Goal: Task Accomplishment & Management: Manage account settings

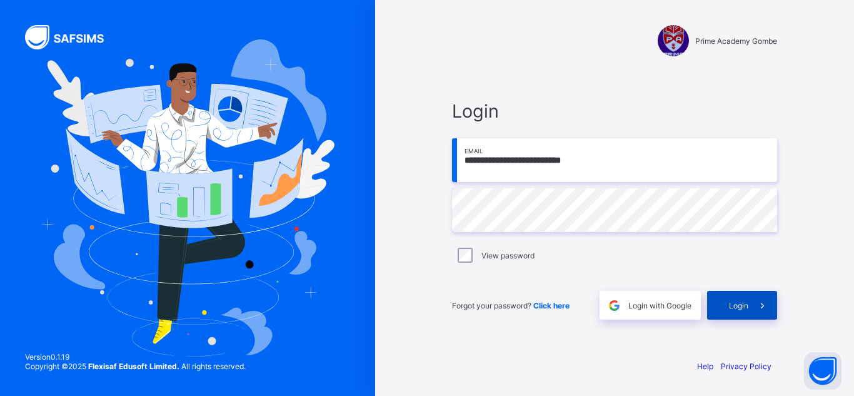
click at [747, 302] on span "Login" at bounding box center [738, 305] width 19 height 9
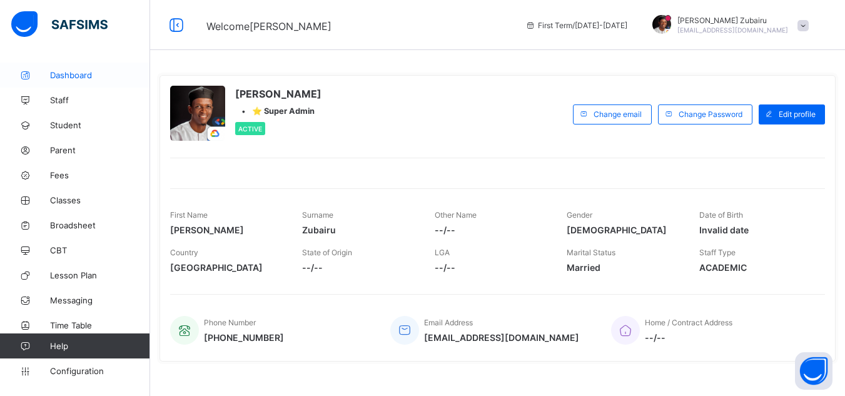
click at [88, 73] on span "Dashboard" at bounding box center [100, 75] width 100 height 10
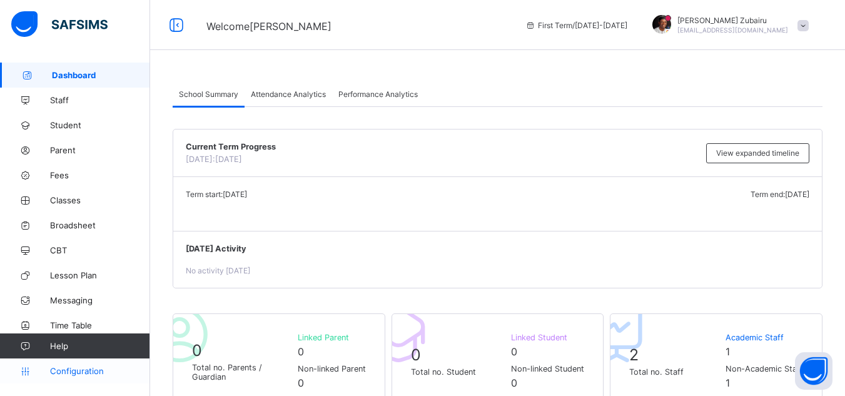
click at [84, 374] on span "Configuration" at bounding box center [99, 371] width 99 height 10
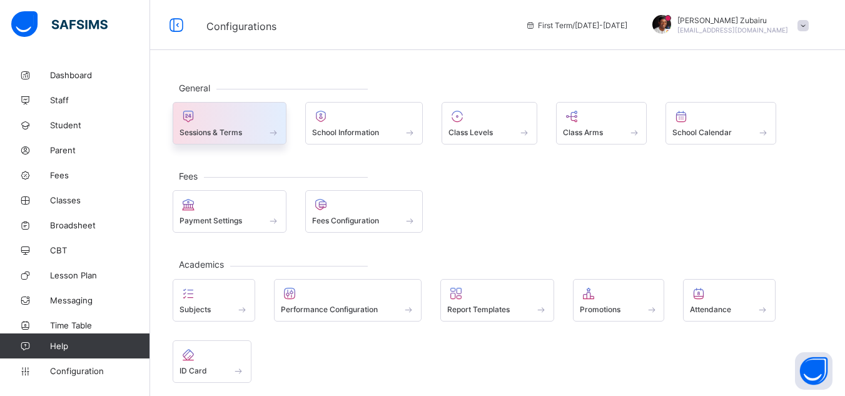
click at [201, 115] on div at bounding box center [229, 116] width 100 height 15
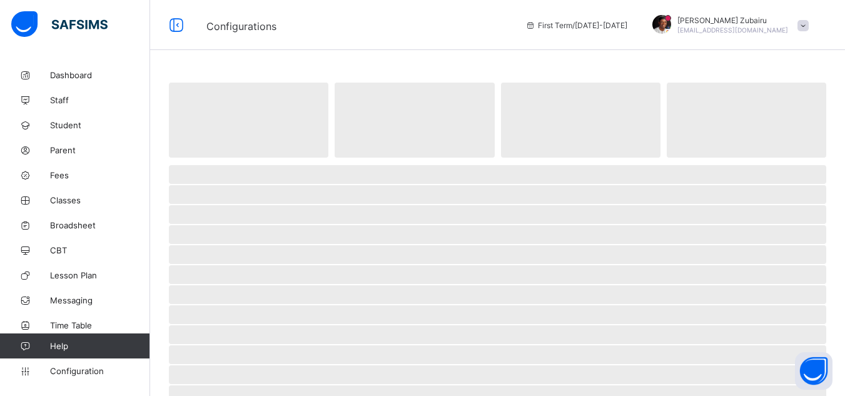
click at [201, 115] on span "‌" at bounding box center [248, 120] width 159 height 75
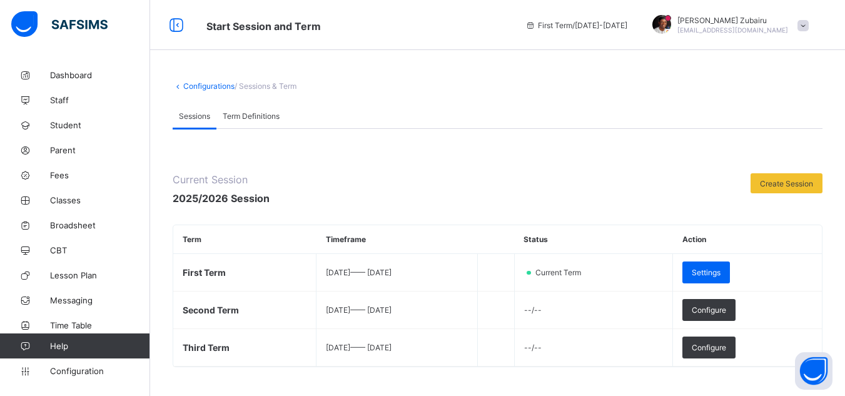
click at [542, 154] on div "**********" at bounding box center [498, 386] width 650 height 514
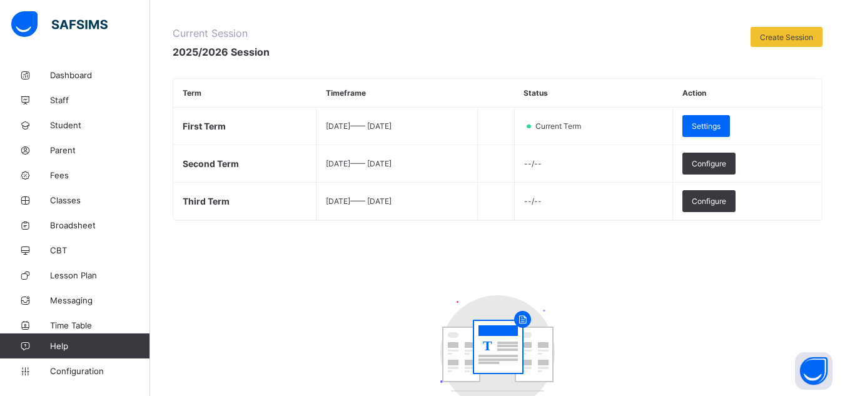
scroll to position [142, 0]
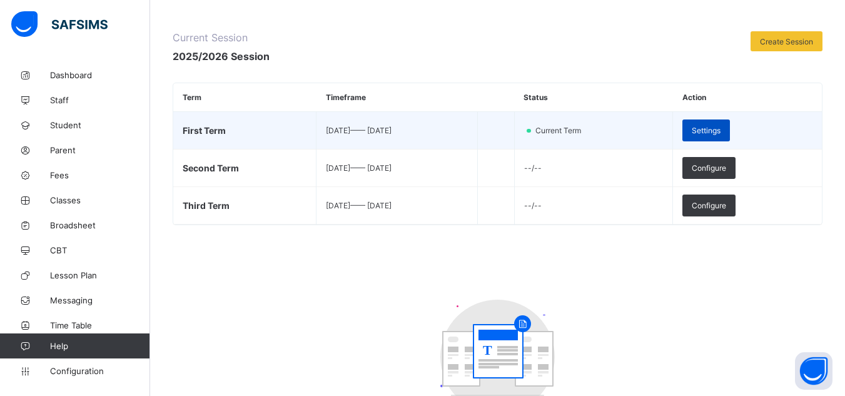
click at [717, 129] on span "Settings" at bounding box center [706, 130] width 29 height 9
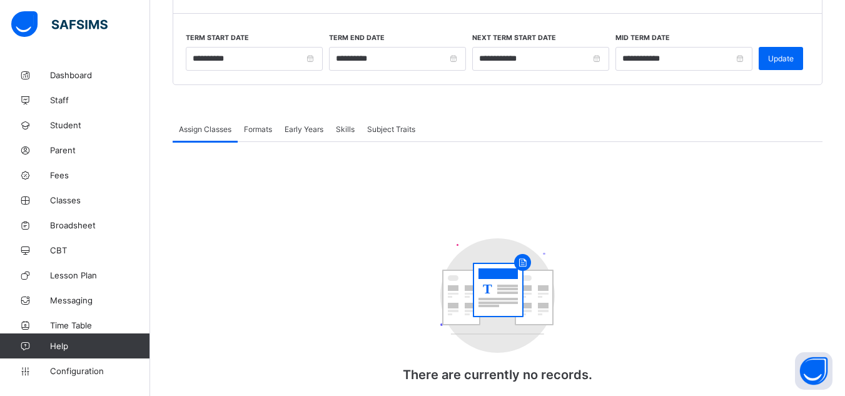
click at [316, 241] on div "T There are currently no records." at bounding box center [498, 316] width 650 height 181
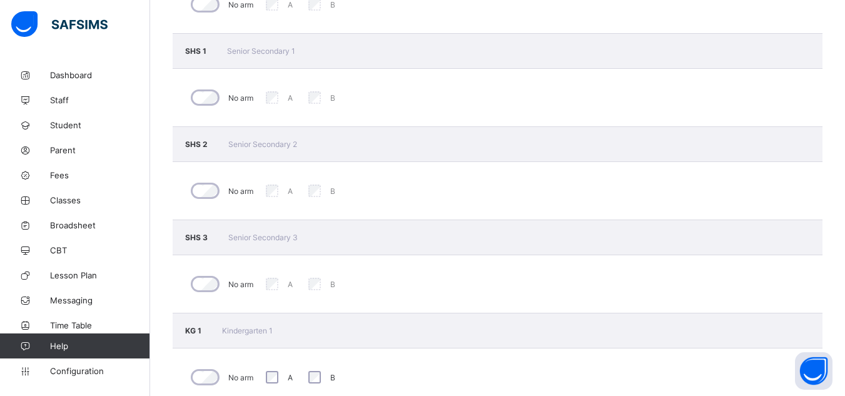
scroll to position [1618, 0]
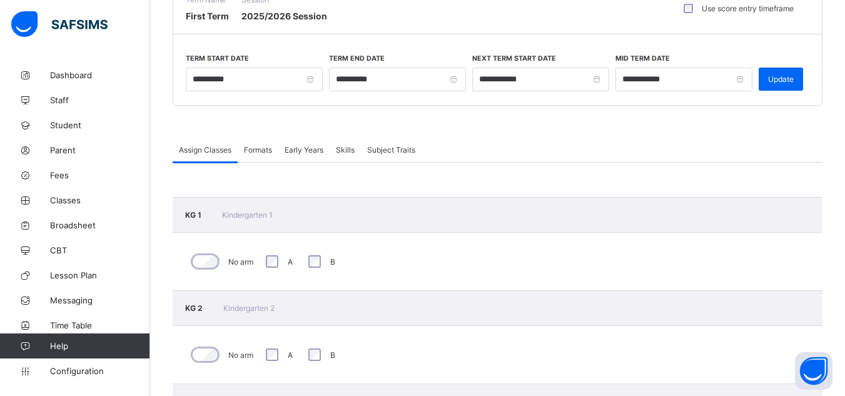
scroll to position [0, 0]
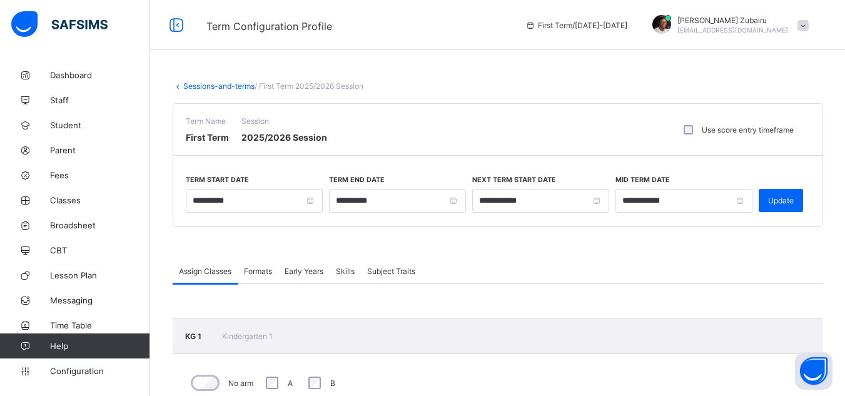
click at [256, 275] on span "Formats" at bounding box center [258, 270] width 28 height 9
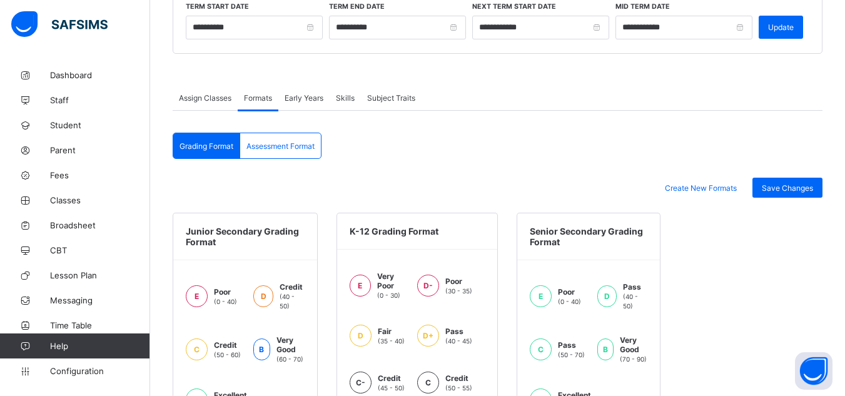
scroll to position [174, 0]
click at [306, 151] on div "Assessment Format" at bounding box center [280, 145] width 81 height 25
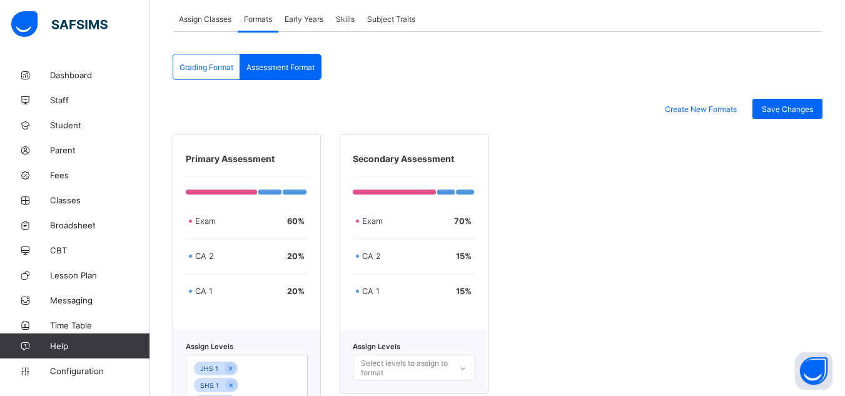
scroll to position [251, 0]
click at [215, 75] on div "Grading Format" at bounding box center [206, 67] width 67 height 25
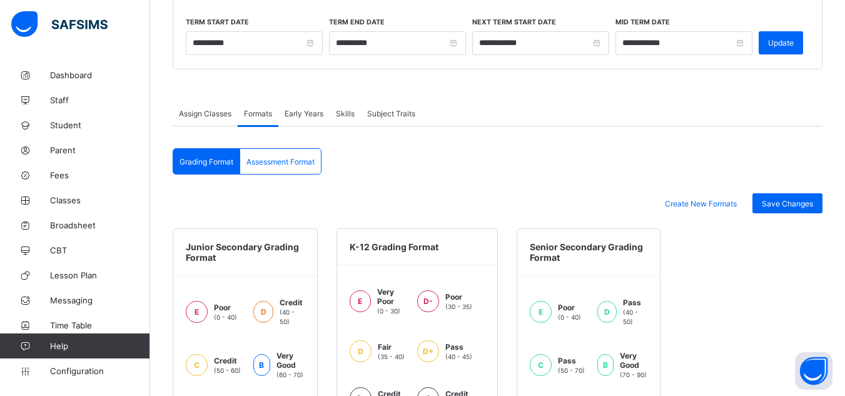
scroll to position [158, 0]
click at [312, 107] on div "Early Years" at bounding box center [303, 112] width 51 height 25
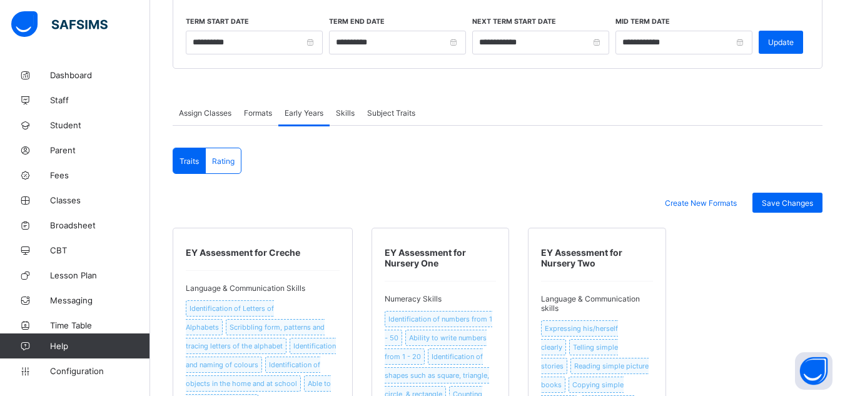
click at [360, 108] on div "Skills" at bounding box center [345, 112] width 31 height 25
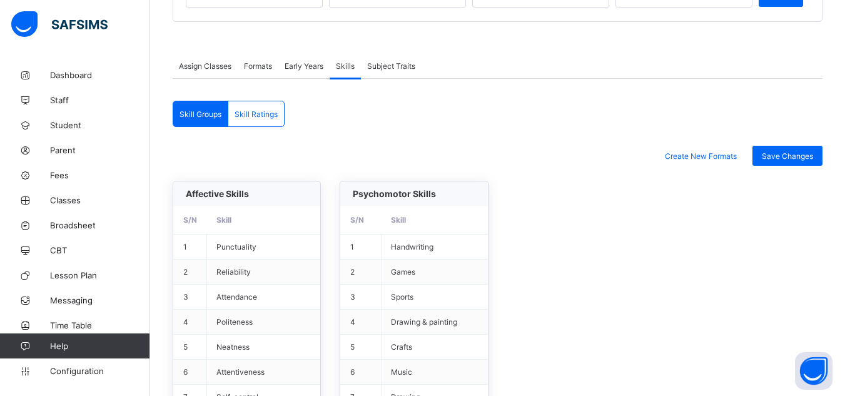
scroll to position [205, 0]
click at [714, 159] on span "Create New Formats" at bounding box center [701, 156] width 72 height 9
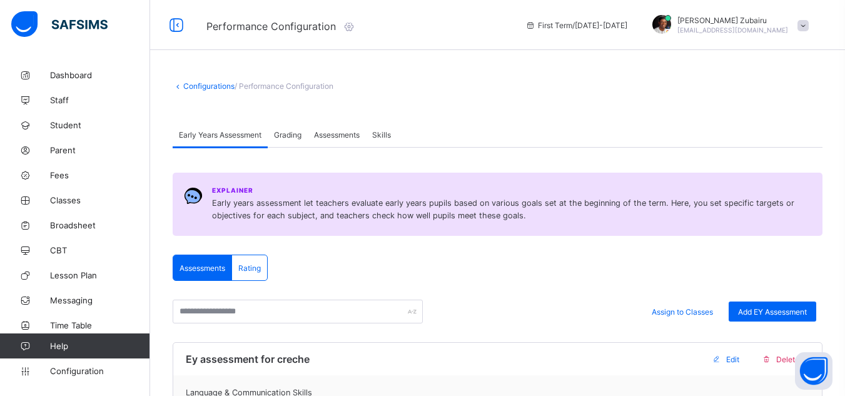
click at [220, 85] on link "Configurations" at bounding box center [208, 85] width 51 height 9
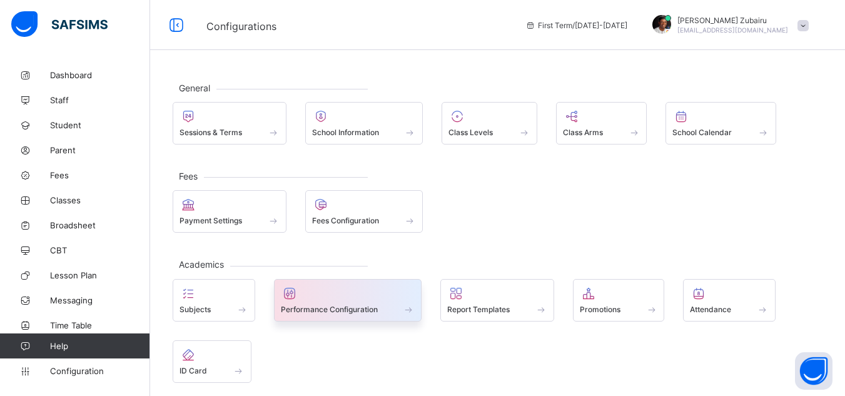
click at [368, 313] on span "Performance Configuration" at bounding box center [329, 309] width 97 height 9
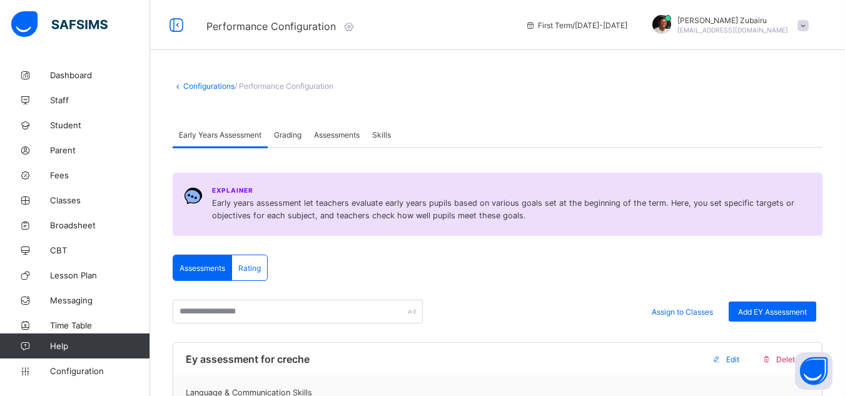
click at [391, 131] on span "Skills" at bounding box center [381, 134] width 19 height 9
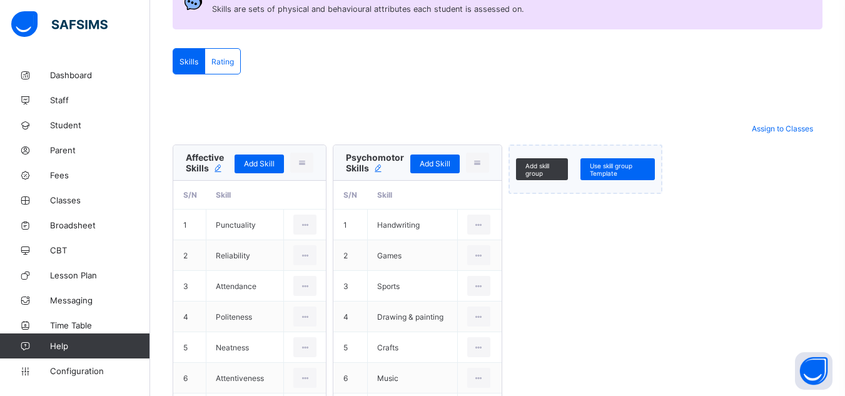
scroll to position [168, 0]
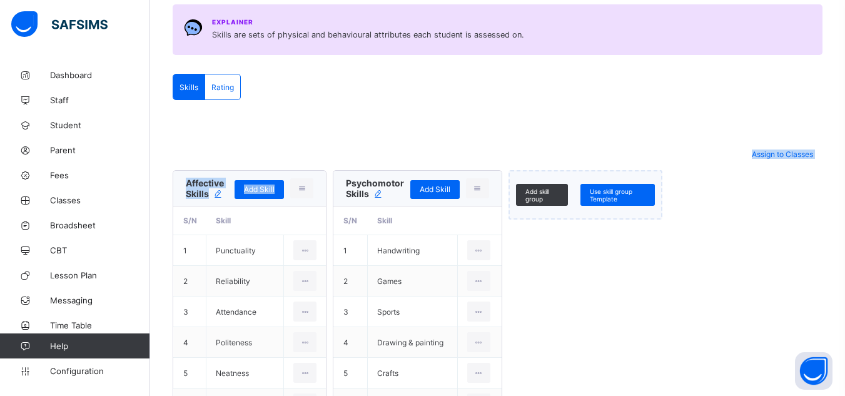
drag, startPoint x: 304, startPoint y: 188, endPoint x: 351, endPoint y: 129, distance: 76.1
click at [351, 129] on div "**********" at bounding box center [498, 355] width 650 height 485
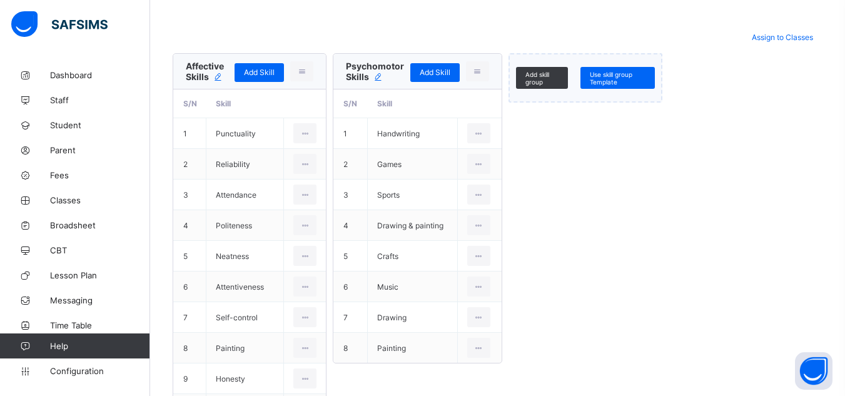
scroll to position [286, 0]
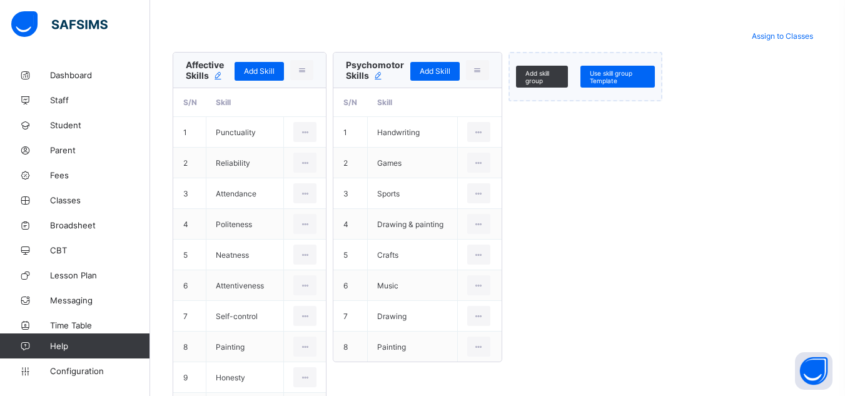
click at [215, 74] on icon at bounding box center [217, 75] width 11 height 9
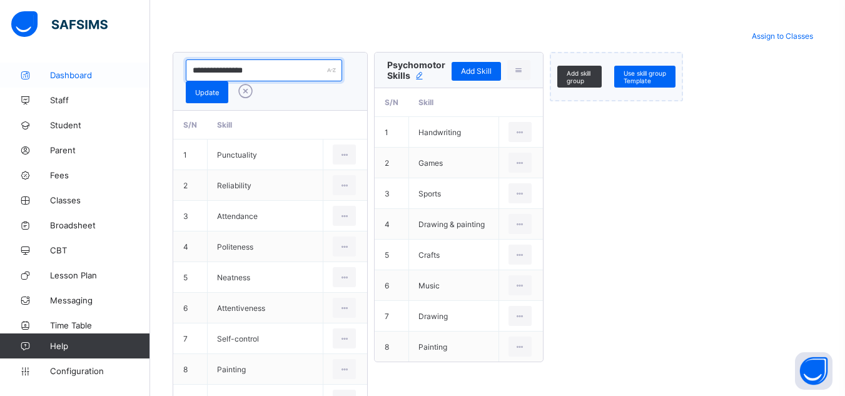
drag, startPoint x: 243, startPoint y: 69, endPoint x: 148, endPoint y: 85, distance: 96.4
click at [148, 85] on div "Performance Configuration First Term / 2025-2026 Umar Faruq Zubairu umarfaruqzu…" at bounding box center [422, 130] width 845 height 832
paste input "*"
type input "**********"
click at [207, 93] on span "Update" at bounding box center [207, 92] width 24 height 9
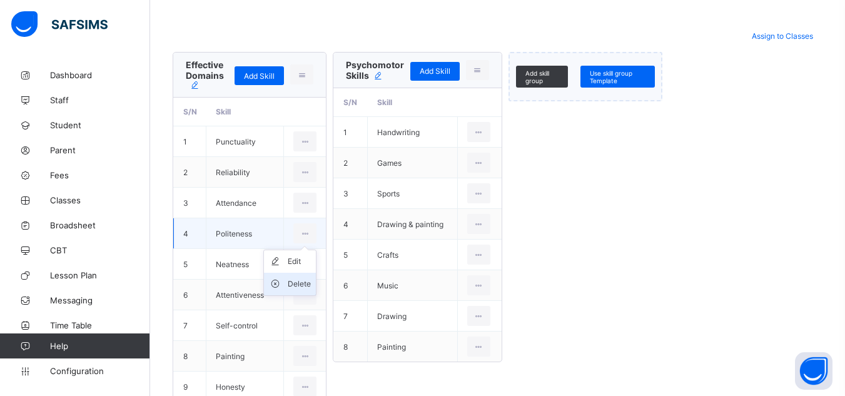
click at [308, 279] on div "Delete" at bounding box center [299, 284] width 23 height 13
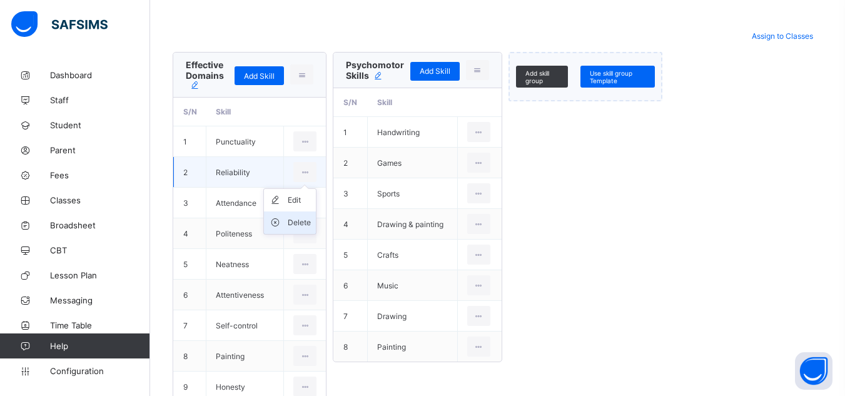
click at [306, 221] on div "Delete" at bounding box center [299, 222] width 23 height 13
click at [301, 218] on div "Delete" at bounding box center [299, 222] width 23 height 13
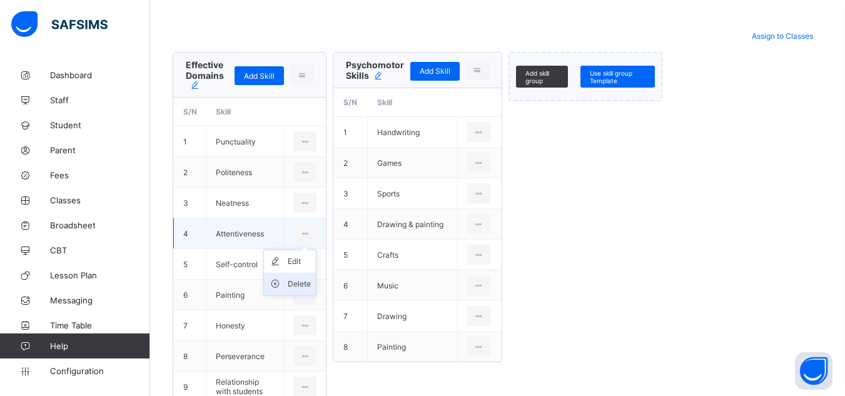
click at [302, 281] on div "Delete" at bounding box center [299, 284] width 23 height 13
click at [304, 278] on div "Delete" at bounding box center [299, 284] width 23 height 13
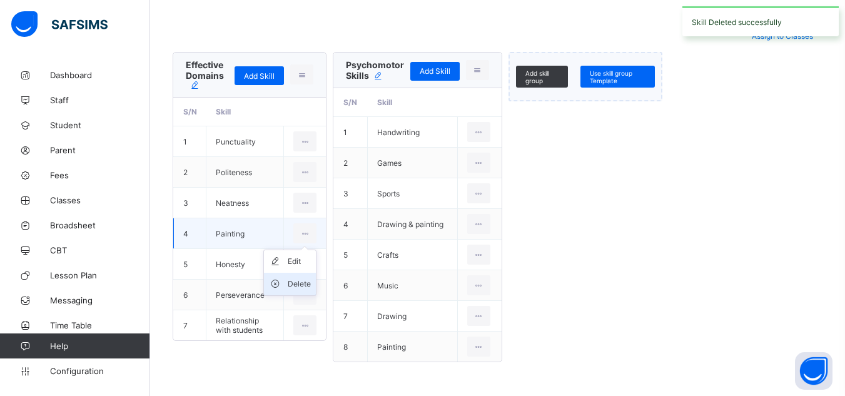
click at [296, 277] on li "Delete" at bounding box center [290, 284] width 52 height 23
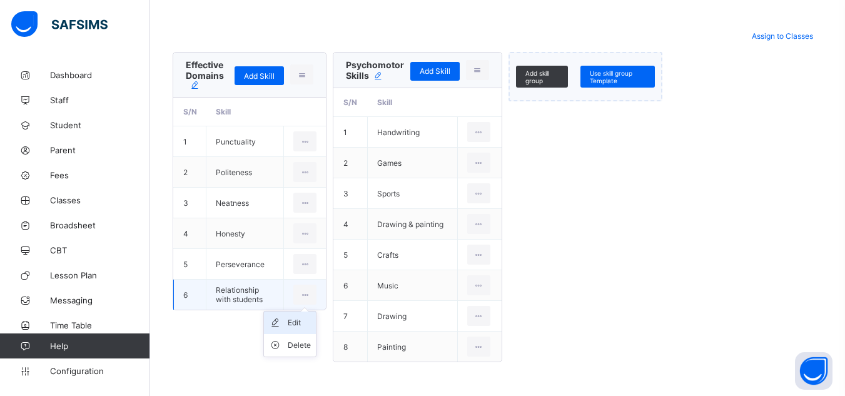
click at [298, 318] on div "Edit" at bounding box center [299, 322] width 23 height 13
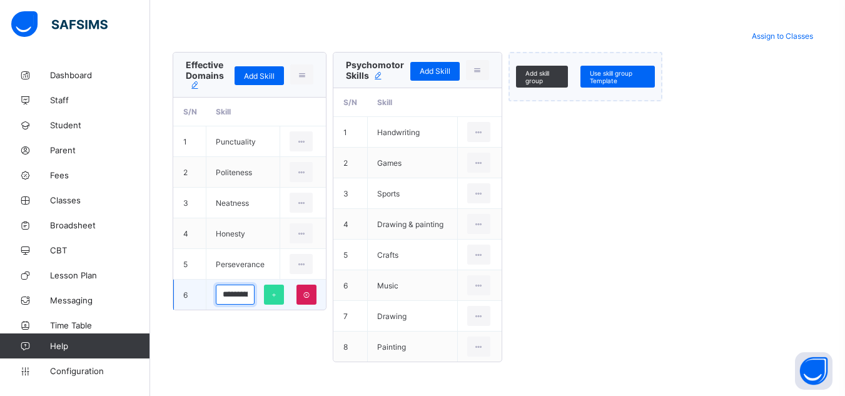
click at [235, 293] on input "**********" at bounding box center [235, 295] width 39 height 20
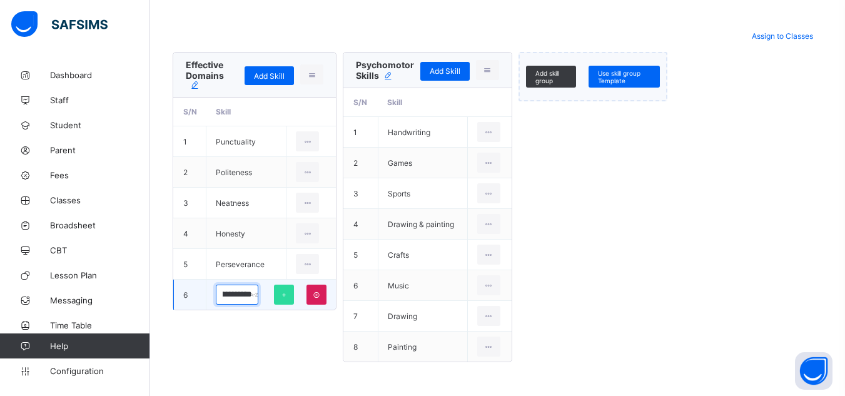
scroll to position [0, 59]
type input "**********"
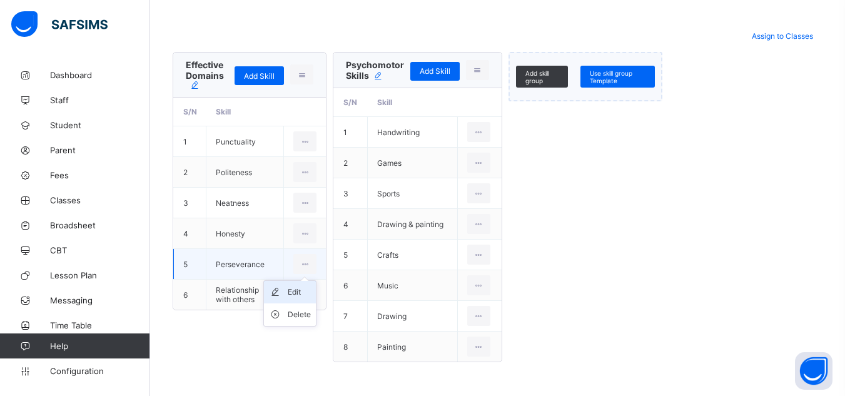
click at [293, 290] on div "Edit" at bounding box center [299, 292] width 23 height 13
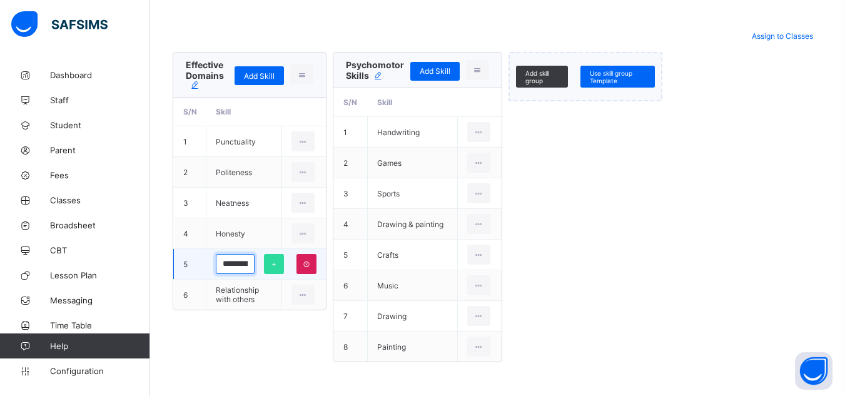
click at [241, 271] on input "**********" at bounding box center [235, 264] width 39 height 20
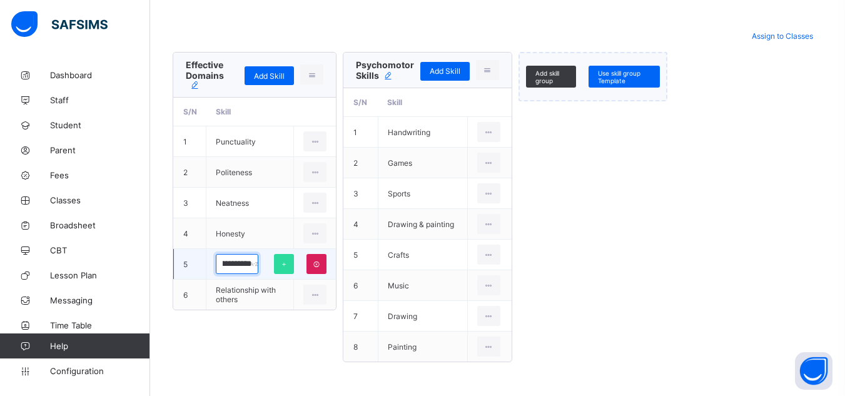
scroll to position [0, 21]
type input "**********"
click at [270, 339] on div "**********" at bounding box center [498, 207] width 650 height 310
click at [276, 265] on div at bounding box center [284, 264] width 20 height 20
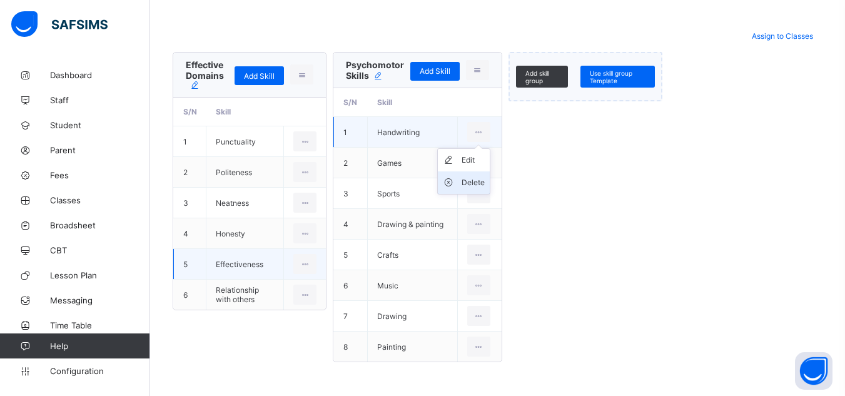
click at [477, 182] on div "Delete" at bounding box center [473, 182] width 23 height 13
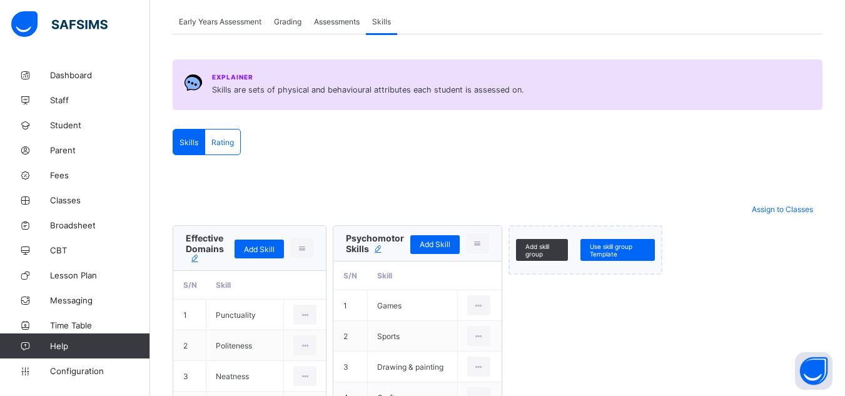
scroll to position [112, 0]
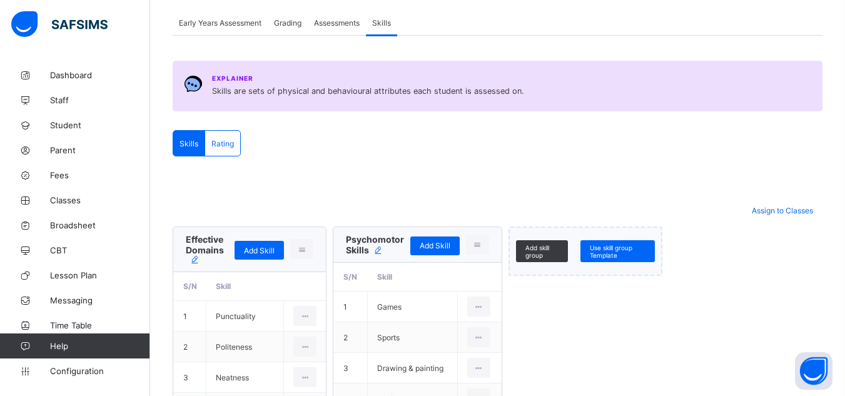
click at [224, 154] on div "Rating" at bounding box center [222, 143] width 35 height 25
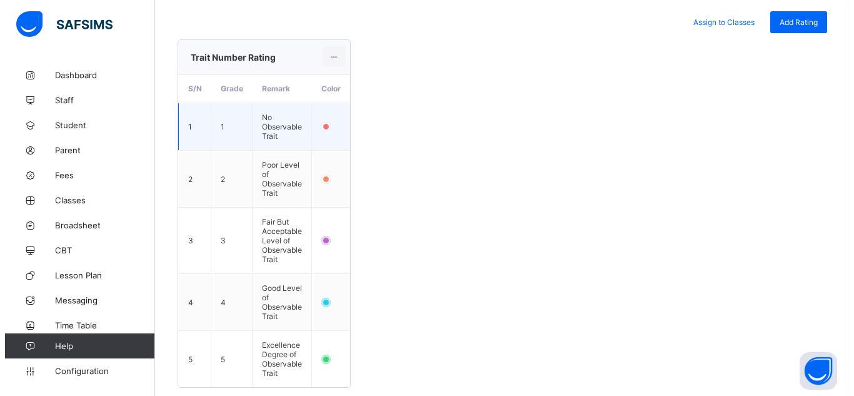
scroll to position [301, 0]
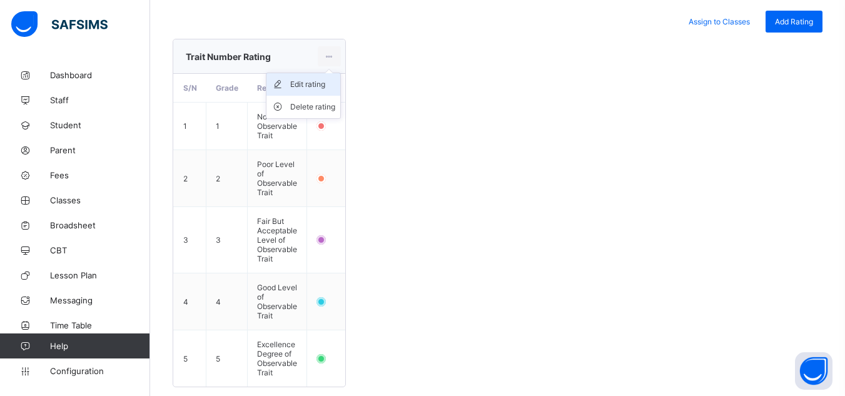
click at [309, 81] on div "Edit rating" at bounding box center [312, 84] width 45 height 13
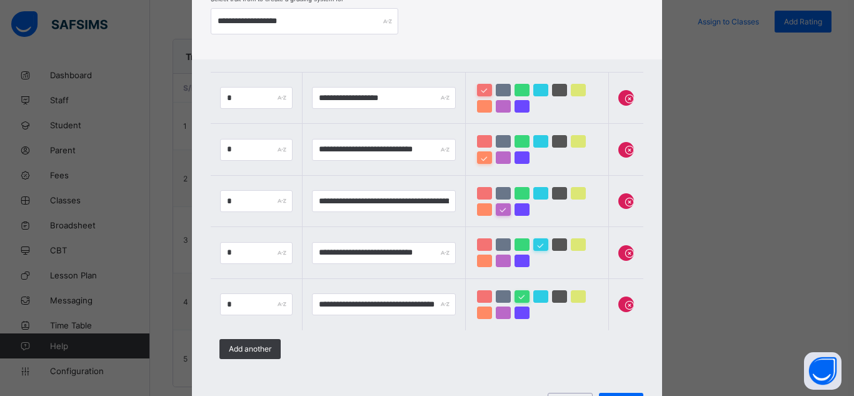
scroll to position [100, 0]
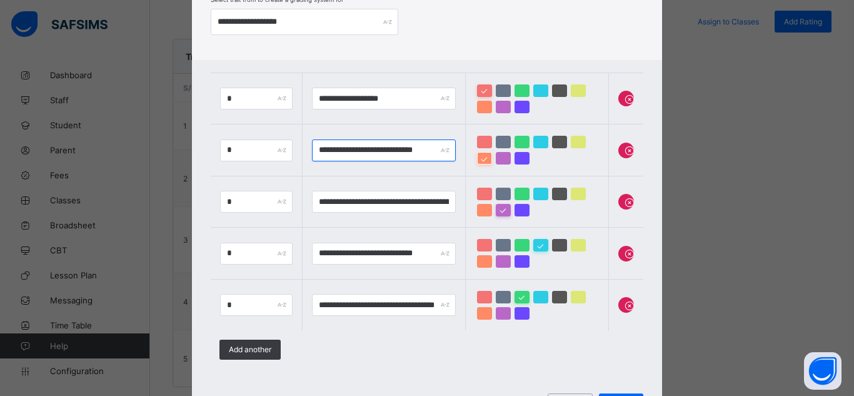
drag, startPoint x: 366, startPoint y: 151, endPoint x: 497, endPoint y: 155, distance: 130.8
click at [497, 155] on tr "**********" at bounding box center [427, 150] width 432 height 52
type input "**********"
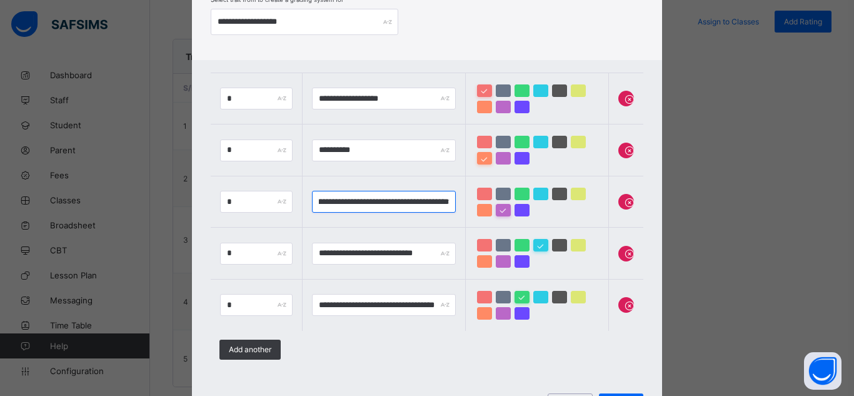
drag, startPoint x: 360, startPoint y: 201, endPoint x: 538, endPoint y: 198, distance: 178.3
click at [538, 198] on tr "**********" at bounding box center [427, 202] width 432 height 52
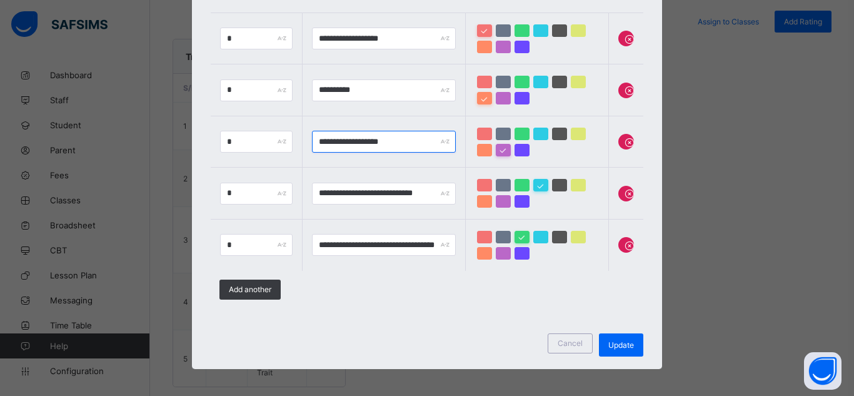
scroll to position [161, 0]
type input "**********"
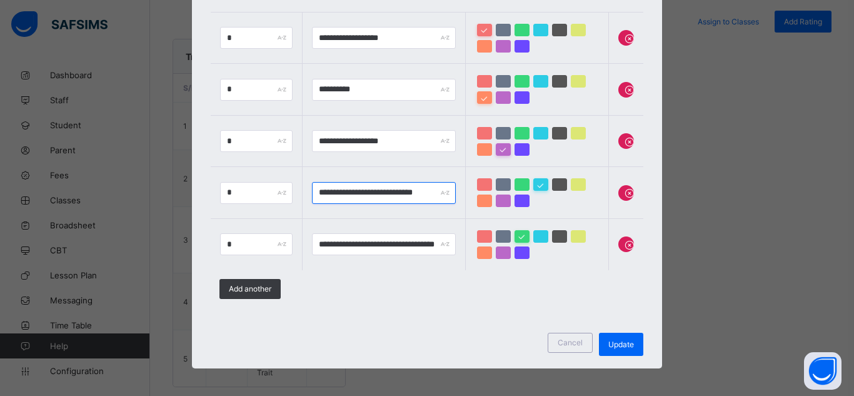
drag, startPoint x: 369, startPoint y: 191, endPoint x: 534, endPoint y: 174, distance: 165.9
click at [534, 174] on tr "**********" at bounding box center [427, 193] width 432 height 52
type input "**********"
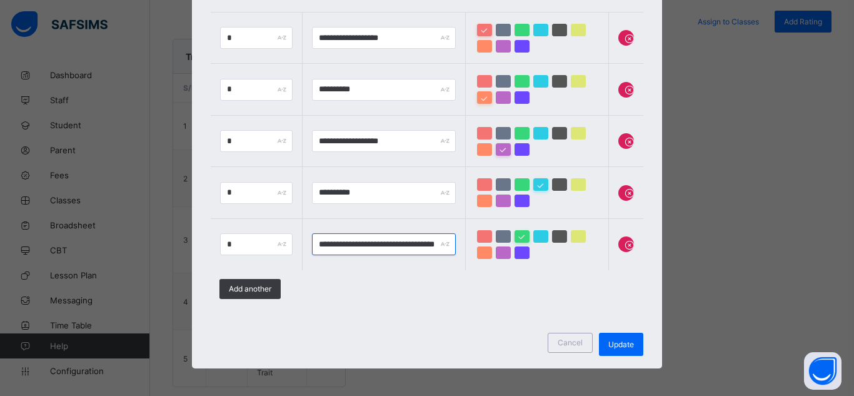
scroll to position [0, 13]
drag, startPoint x: 400, startPoint y: 246, endPoint x: 557, endPoint y: 221, distance: 159.7
click at [557, 221] on tr "**********" at bounding box center [427, 244] width 432 height 52
click at [365, 245] on input "**********" at bounding box center [384, 244] width 144 height 22
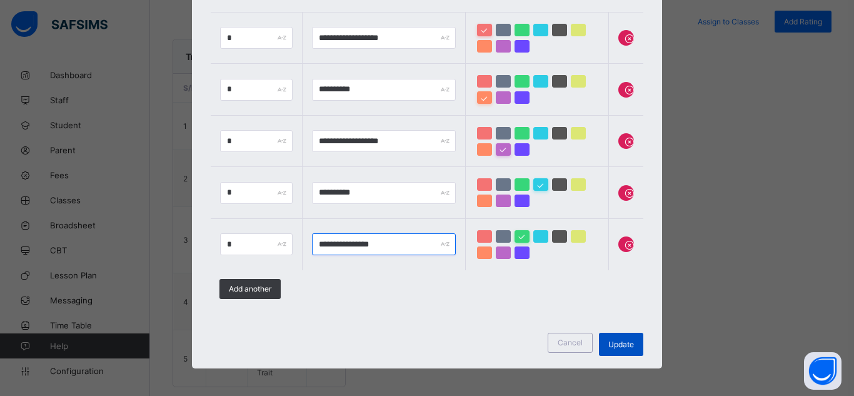
type input "**********"
click at [622, 341] on span "Update" at bounding box center [621, 344] width 26 height 9
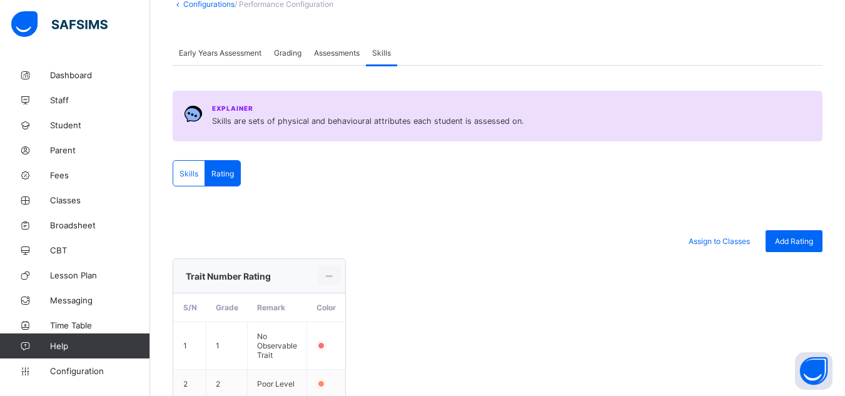
scroll to position [81, 0]
click at [328, 51] on span "Assessments" at bounding box center [337, 53] width 46 height 9
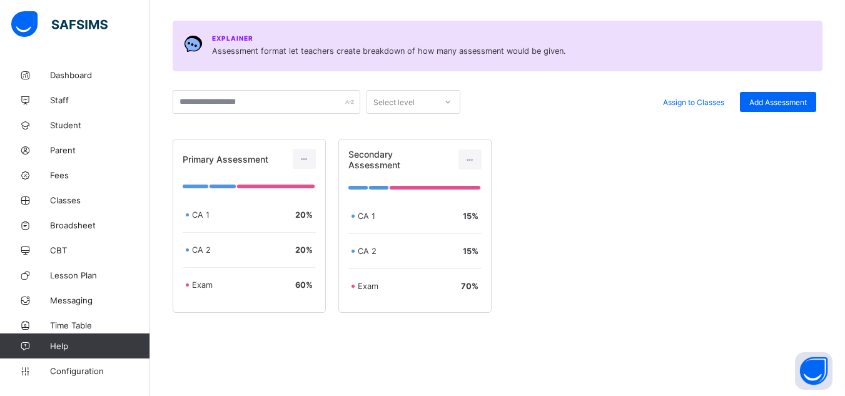
scroll to position [154, 0]
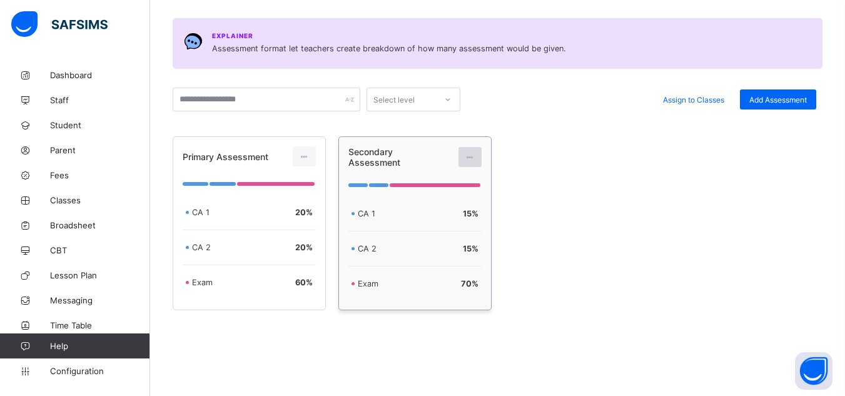
click at [482, 151] on div at bounding box center [469, 157] width 23 height 20
click at [610, 202] on div "Primary Assessment CA 1 20 % CA 2 20 % Exam 60 % Secondary Assessment CA 1 15 %…" at bounding box center [498, 223] width 650 height 174
click at [813, 90] on div "Add Assessment" at bounding box center [778, 99] width 76 height 20
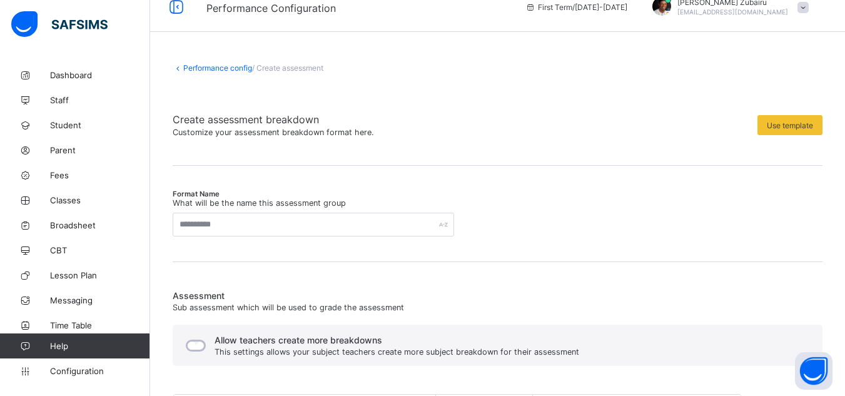
scroll to position [19, 0]
click at [231, 69] on link "Performance config" at bounding box center [217, 67] width 69 height 9
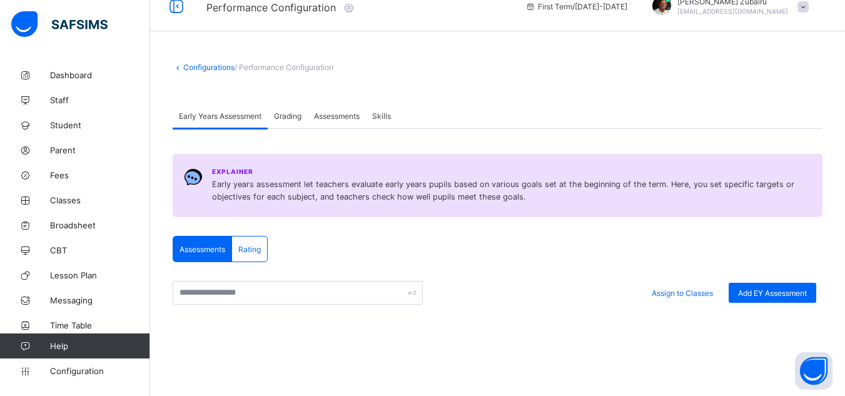
click at [293, 114] on span "Grading" at bounding box center [288, 115] width 28 height 9
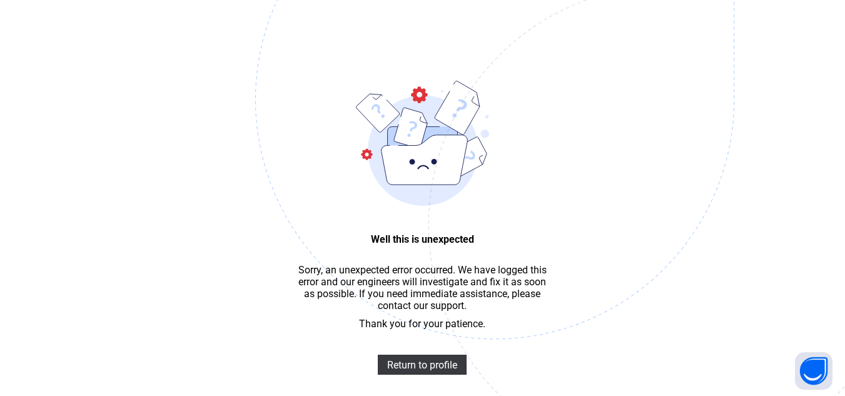
click at [440, 381] on img at bounding box center [581, 162] width 652 height 605
click at [412, 371] on span "Return to profile" at bounding box center [422, 365] width 70 height 12
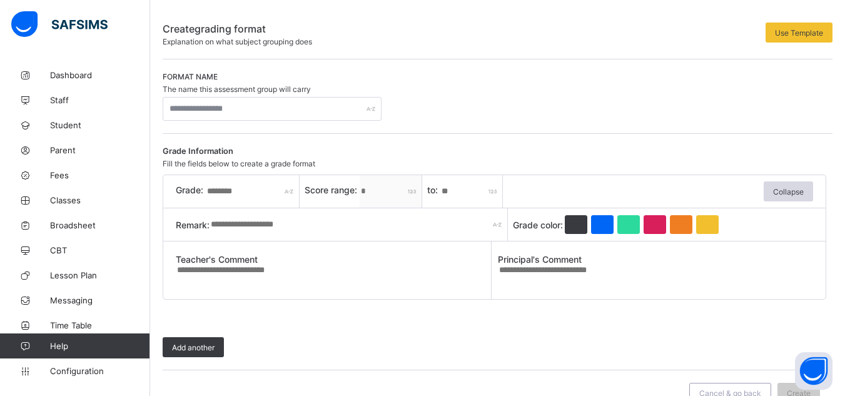
scroll to position [81, 0]
click at [266, 223] on input "text" at bounding box center [359, 224] width 298 height 33
click at [281, 262] on span "Teacher's Comment" at bounding box center [333, 258] width 315 height 11
click at [233, 276] on textarea at bounding box center [333, 274] width 315 height 20
click at [610, 264] on textarea at bounding box center [656, 274] width 316 height 20
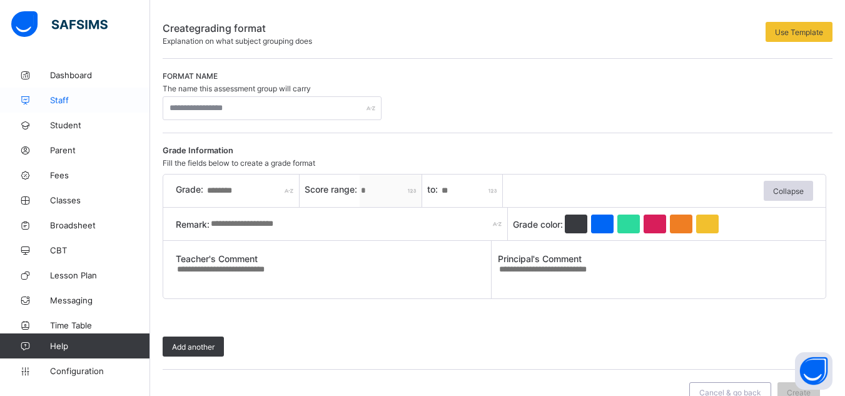
click at [94, 99] on span "Staff" at bounding box center [100, 100] width 100 height 10
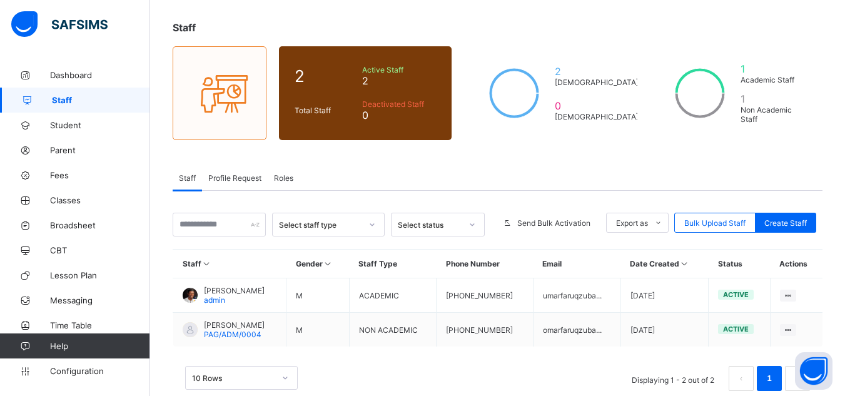
scroll to position [86, 0]
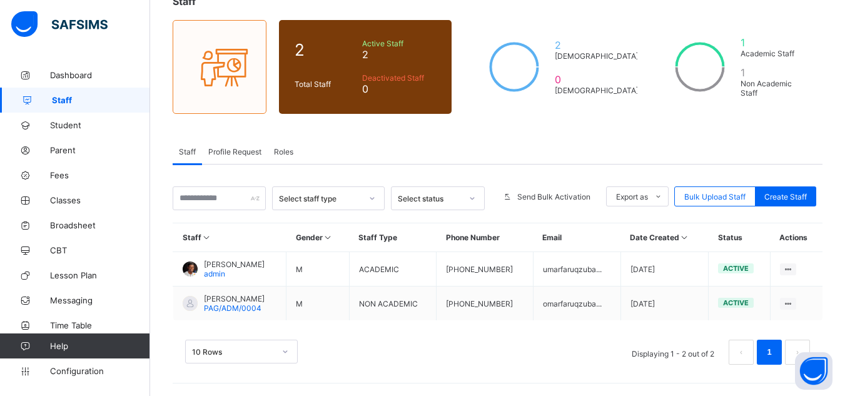
click at [288, 155] on span "Roles" at bounding box center [283, 151] width 19 height 9
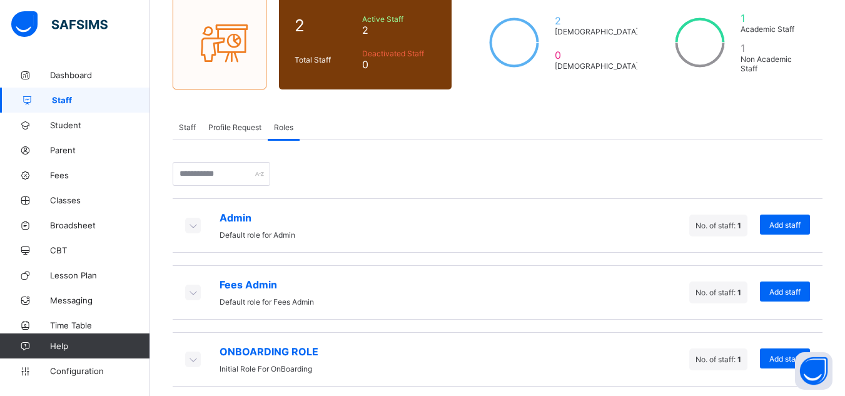
scroll to position [120, 0]
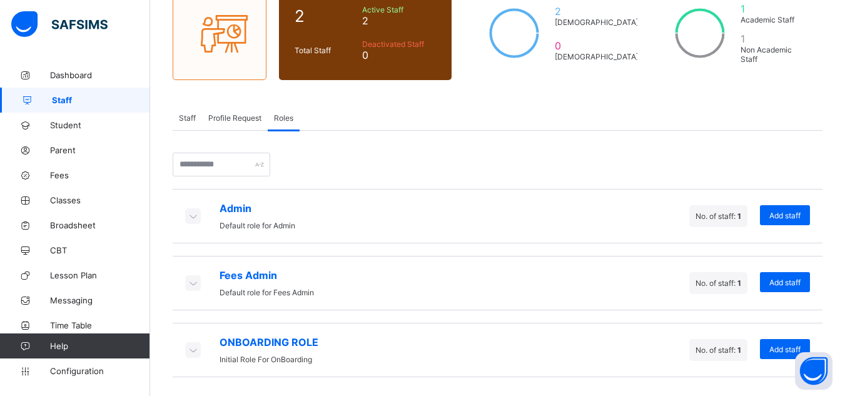
click at [193, 216] on icon at bounding box center [193, 216] width 14 height 13
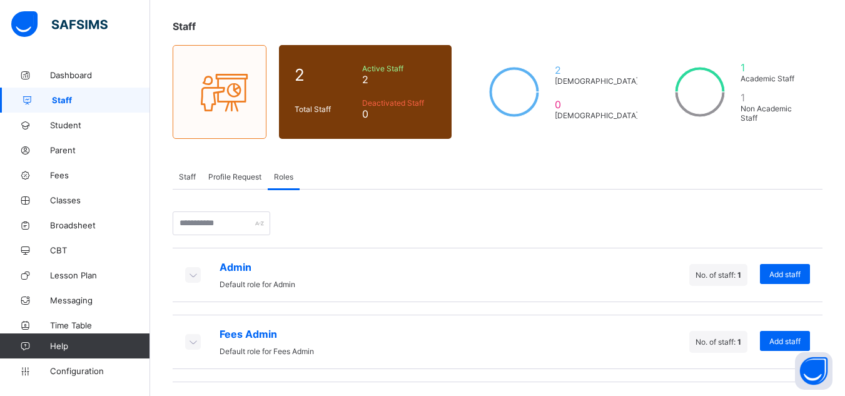
scroll to position [59, 0]
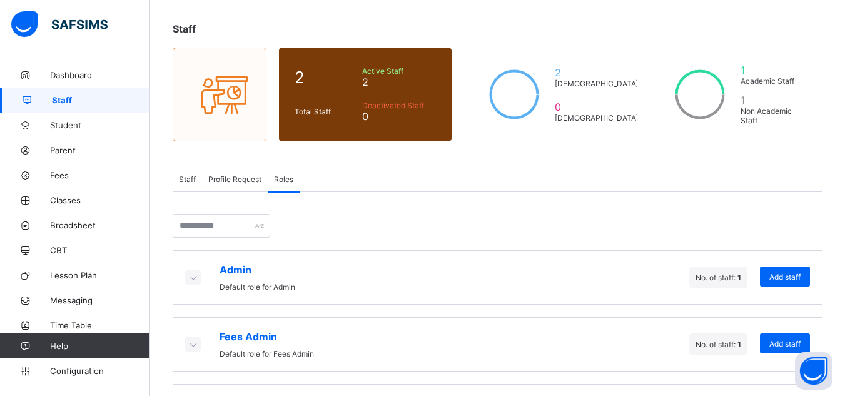
click at [193, 179] on span "Staff" at bounding box center [187, 178] width 17 height 9
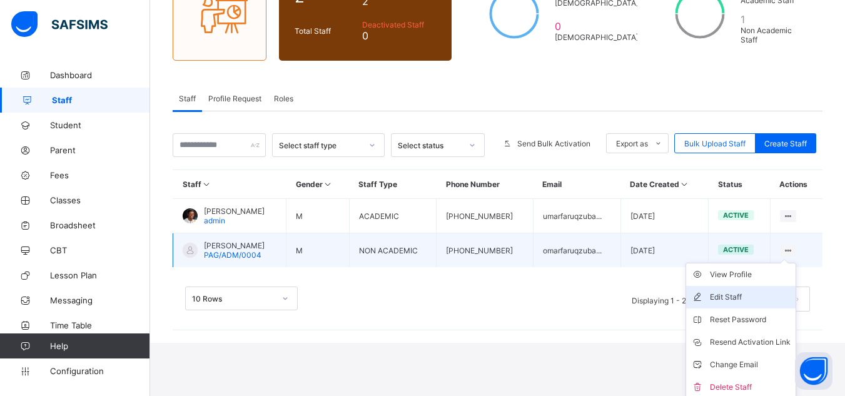
scroll to position [143, 0]
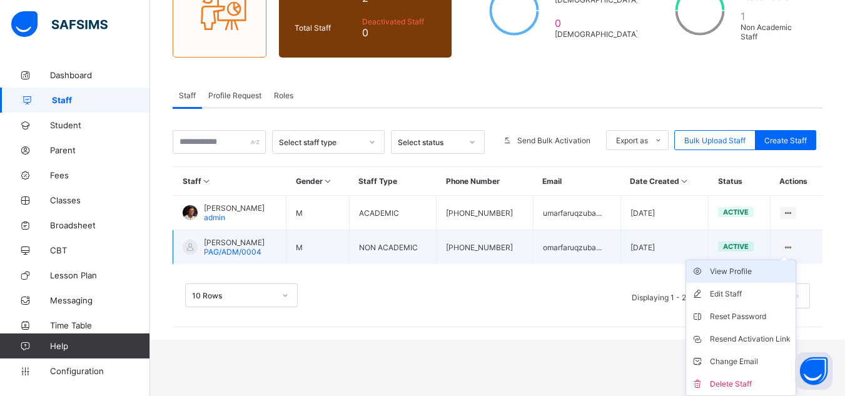
click at [754, 271] on div "View Profile" at bounding box center [750, 271] width 81 height 13
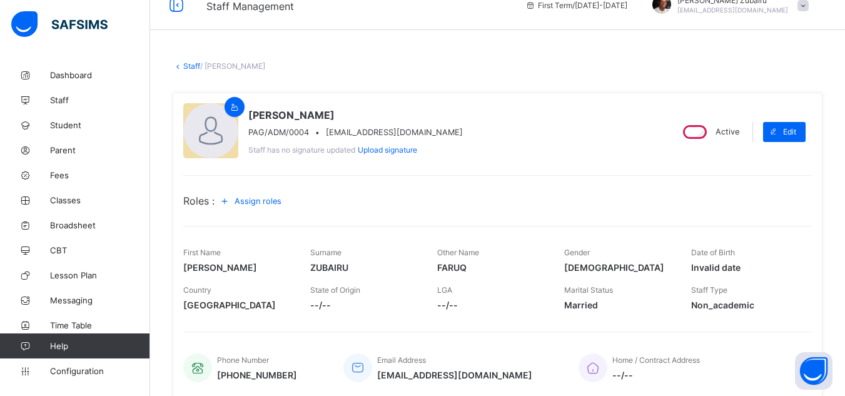
scroll to position [23, 0]
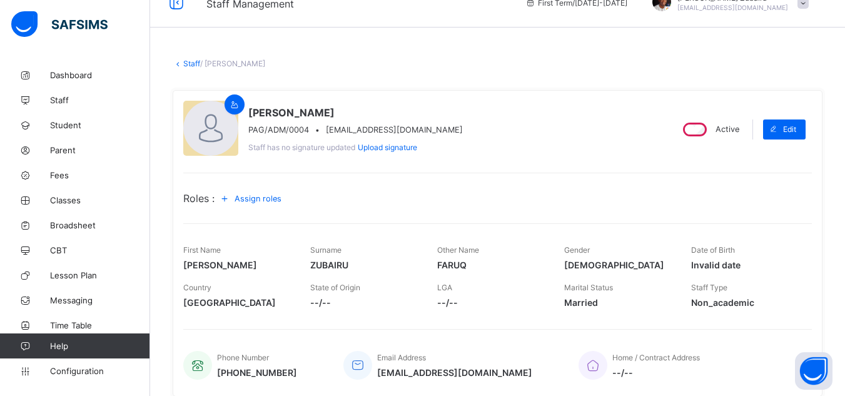
click at [281, 194] on span "Assign roles" at bounding box center [258, 198] width 47 height 9
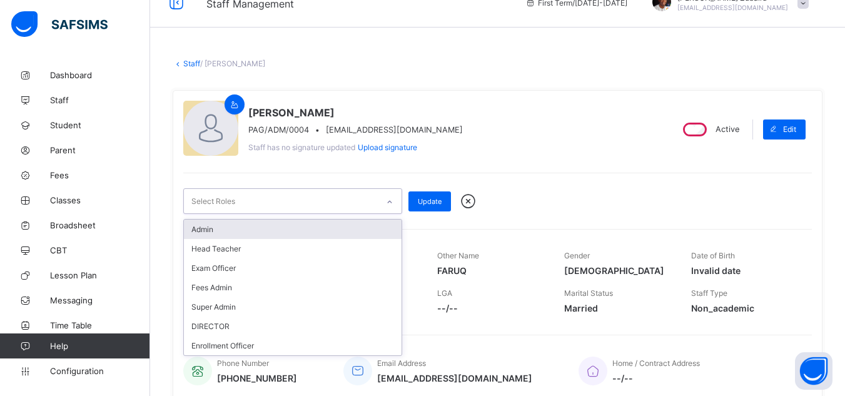
click at [342, 197] on div "Select Roles" at bounding box center [281, 201] width 194 height 24
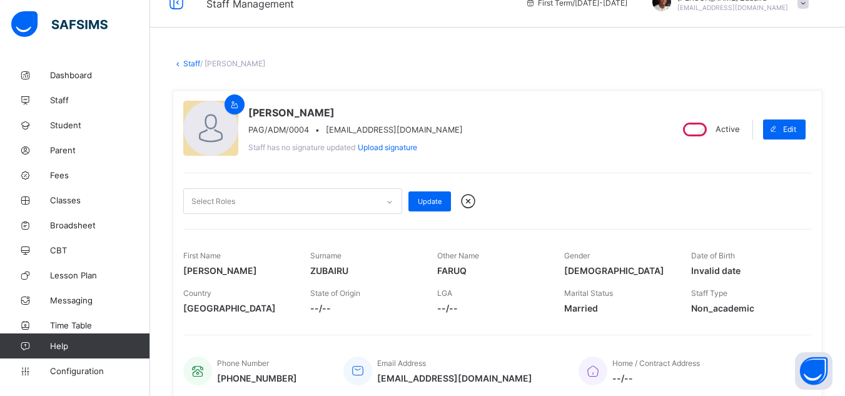
click at [169, 295] on div "Staff / UMAR FARUQ ZUBAIRU × Delete Staff This action would delete UMAR FARUQ Z…" at bounding box center [497, 356] width 695 height 632
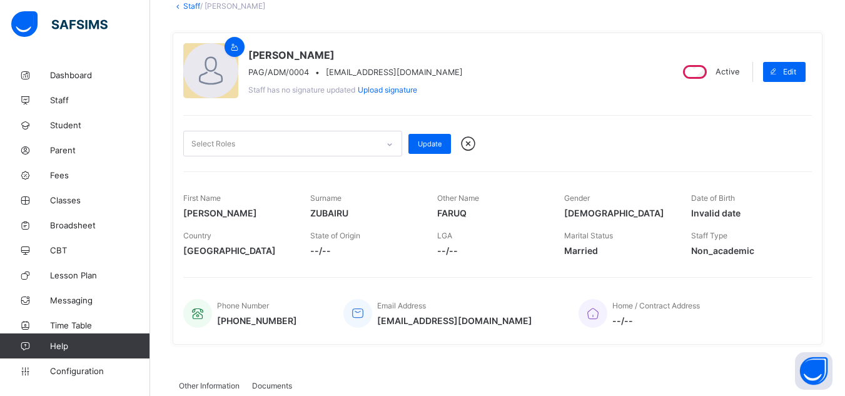
scroll to position [81, 0]
click at [68, 148] on span "Parent" at bounding box center [100, 150] width 100 height 10
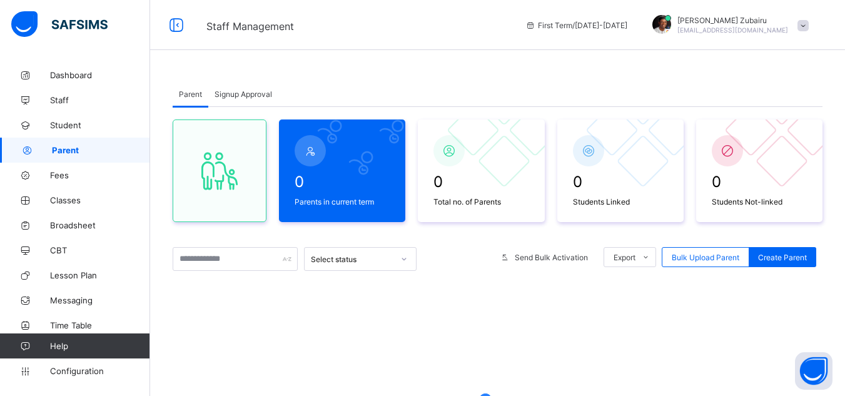
click at [251, 94] on span "Signup Approval" at bounding box center [244, 93] width 58 height 9
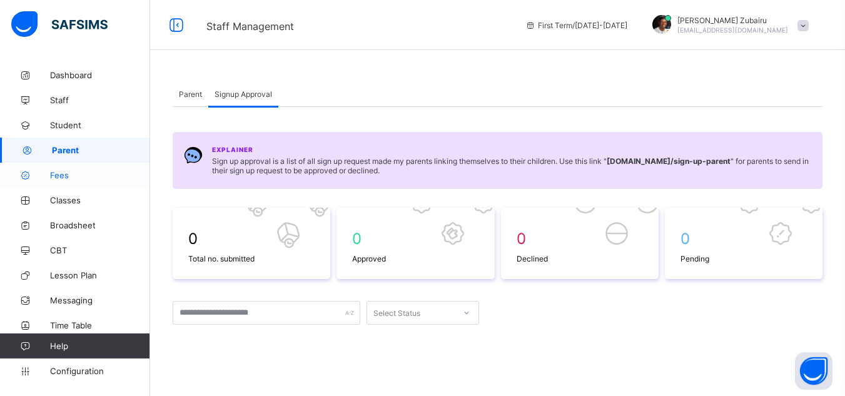
click at [63, 172] on span "Fees" at bounding box center [100, 175] width 100 height 10
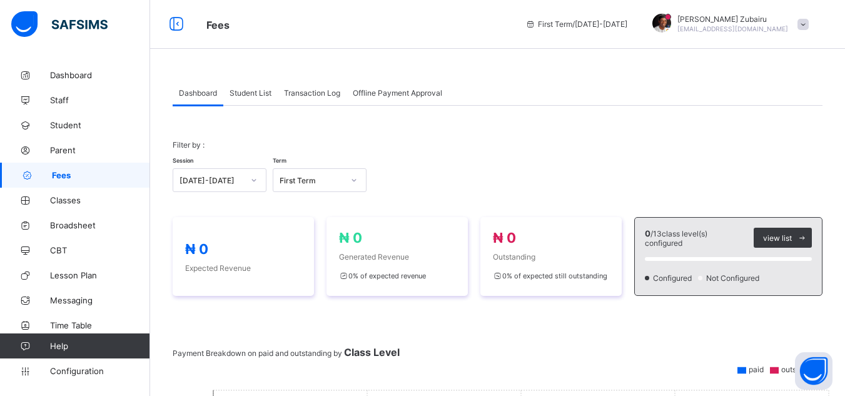
scroll to position [2, 0]
click at [89, 366] on span "Configuration" at bounding box center [99, 371] width 99 height 10
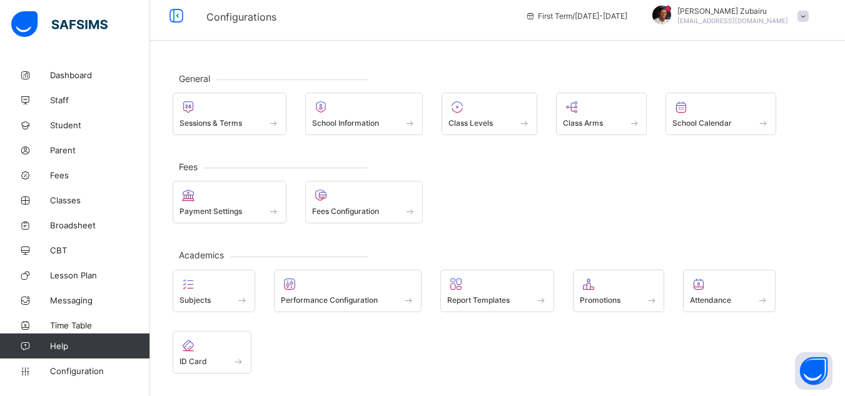
scroll to position [11, 0]
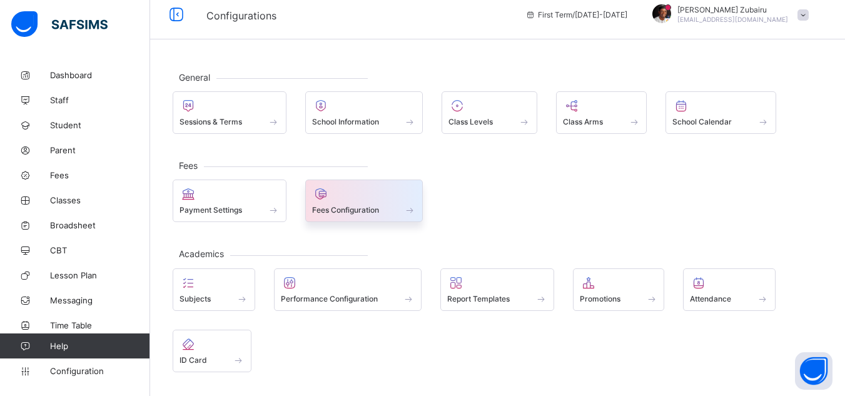
click at [394, 216] on div "Fees Configuration" at bounding box center [364, 200] width 118 height 43
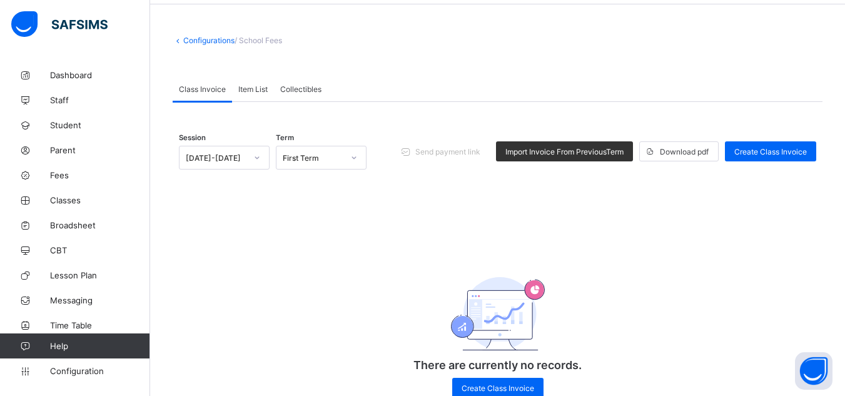
scroll to position [44, 0]
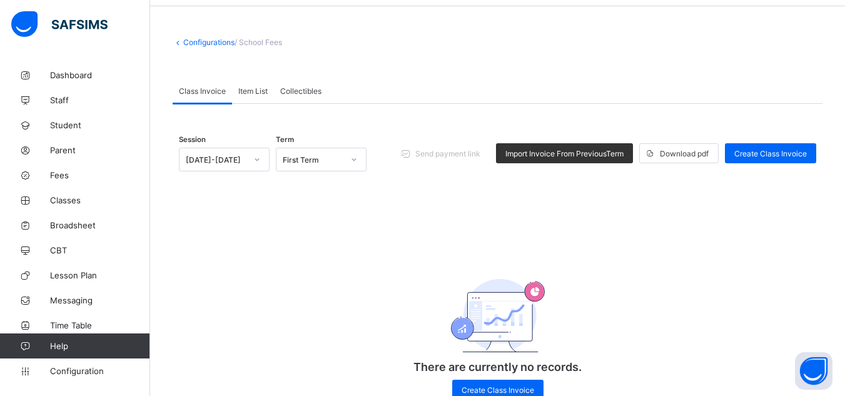
click at [259, 97] on div "Item List" at bounding box center [253, 90] width 42 height 25
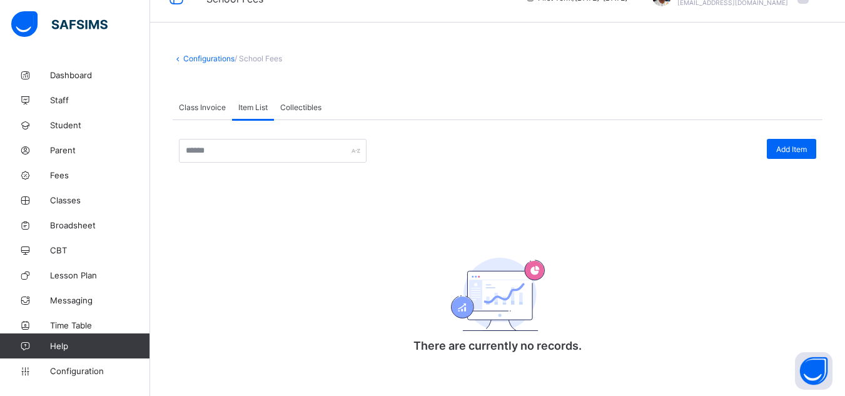
scroll to position [29, 0]
click at [804, 146] on span "Add Item" at bounding box center [791, 148] width 31 height 9
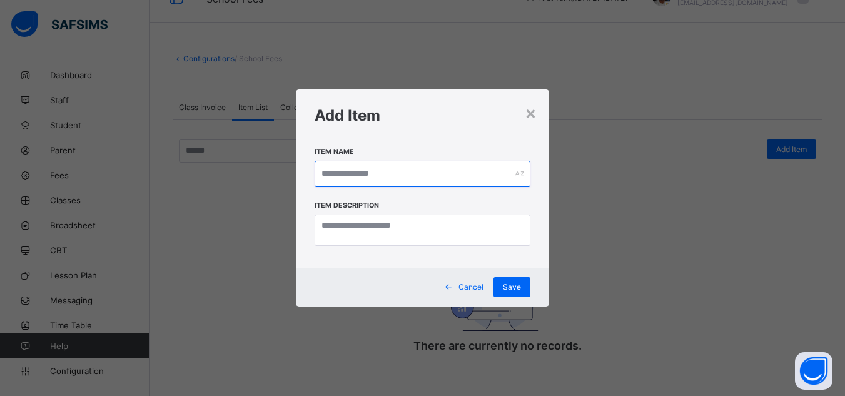
click at [448, 178] on input "text" at bounding box center [423, 174] width 216 height 26
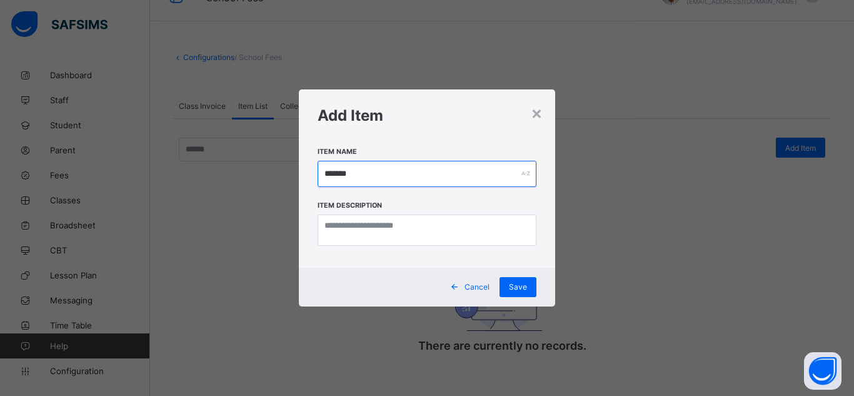
type input "*******"
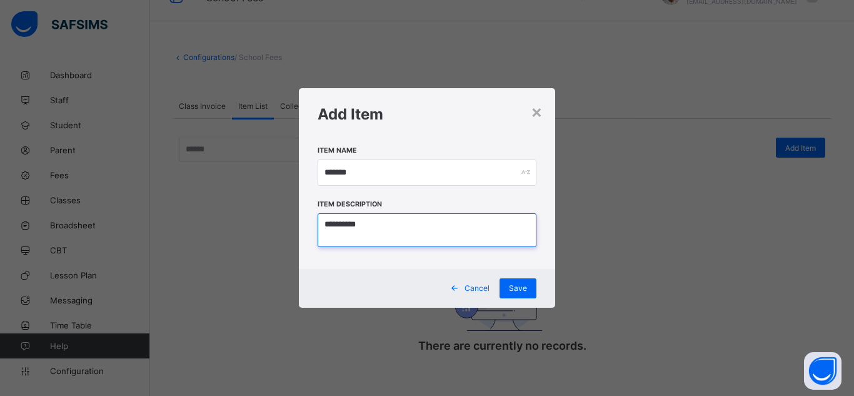
click at [333, 229] on textarea "**********" at bounding box center [427, 230] width 219 height 34
type textarea "**********"
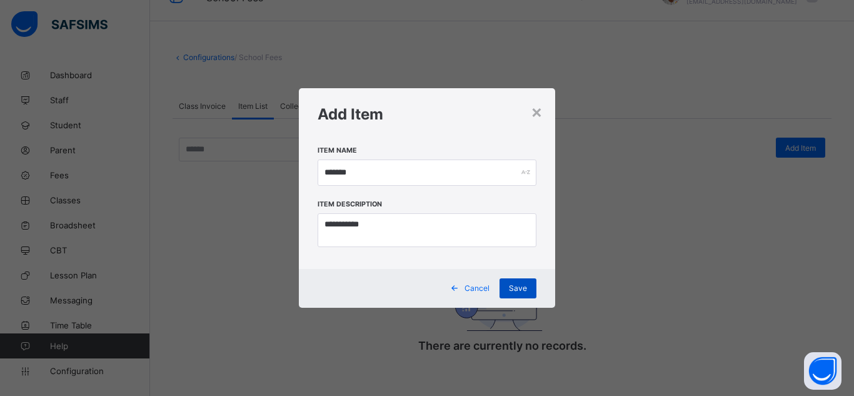
click at [518, 293] on span "Save" at bounding box center [518, 287] width 18 height 9
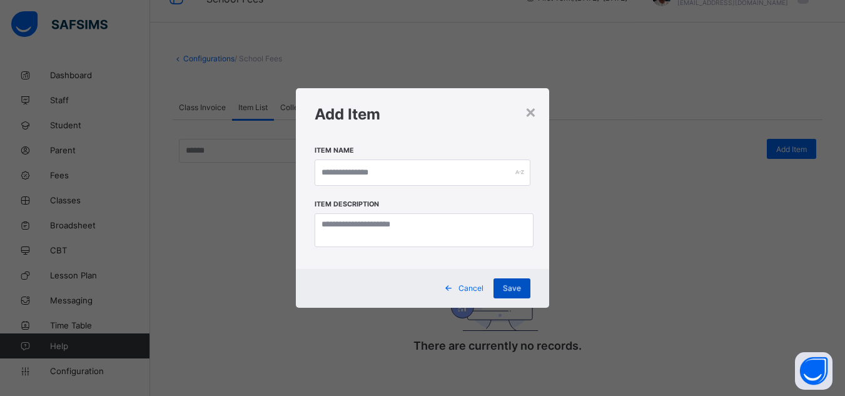
scroll to position [0, 0]
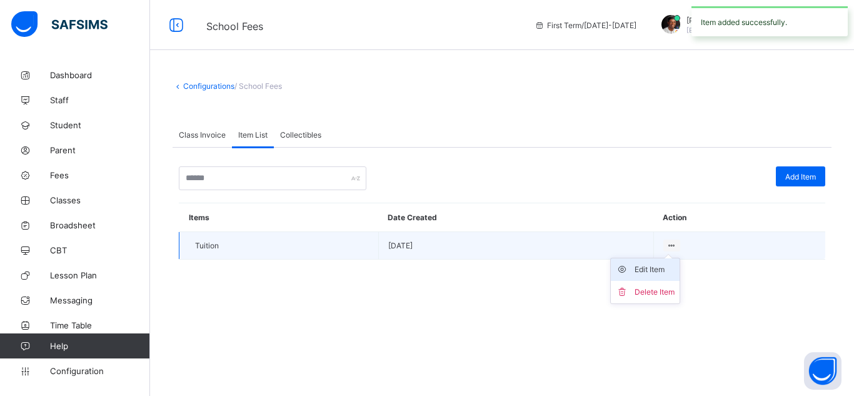
click at [650, 271] on div "Edit Item" at bounding box center [655, 269] width 40 height 13
type input "*******"
type textarea "**********"
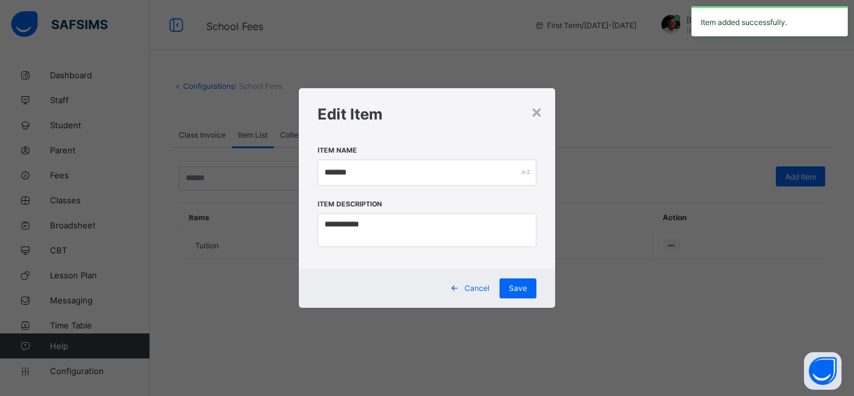
click at [480, 291] on span "Cancel" at bounding box center [477, 287] width 25 height 9
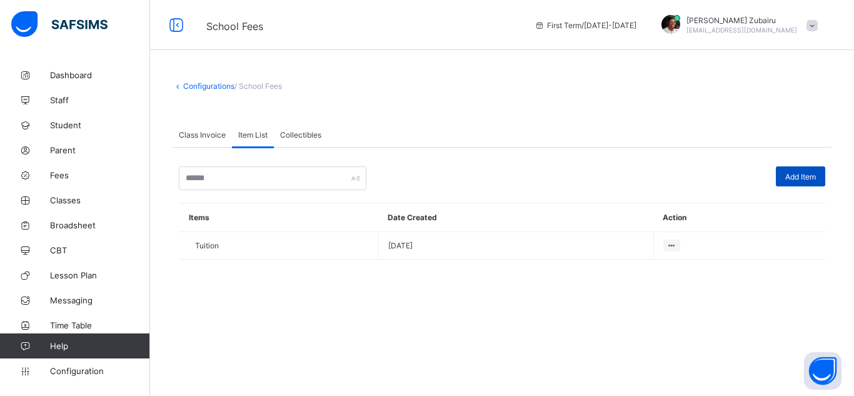
click at [792, 169] on div "Add Item" at bounding box center [800, 176] width 49 height 20
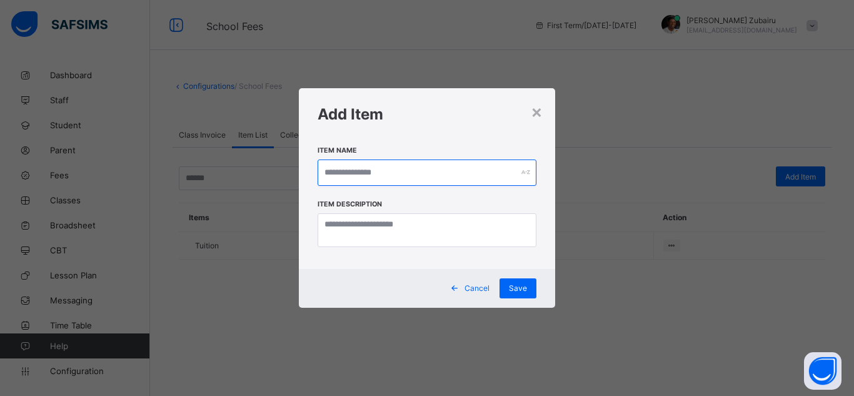
click at [430, 172] on input "text" at bounding box center [427, 172] width 219 height 26
type input "*"
type input "*******"
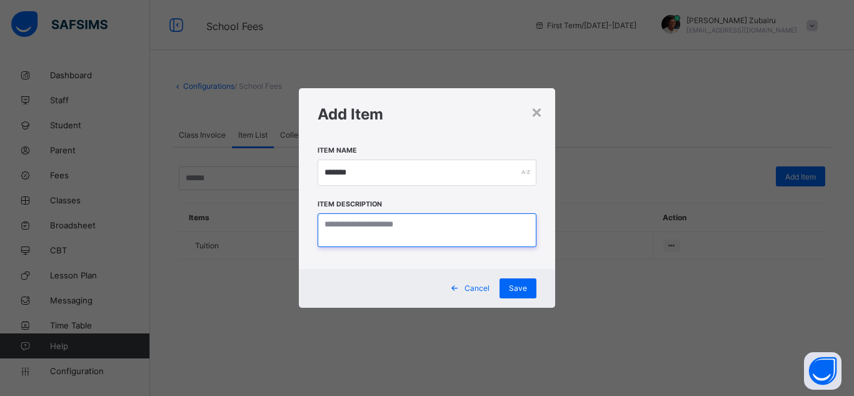
click at [418, 238] on textarea at bounding box center [427, 230] width 219 height 34
type textarea "**********"
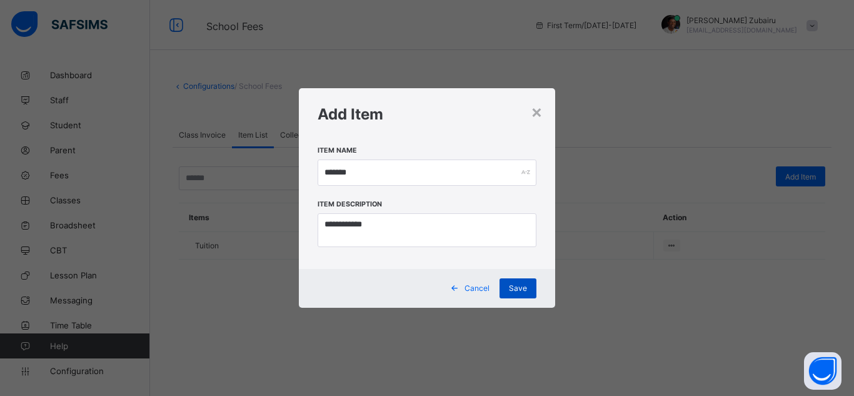
click at [518, 283] on div "Save" at bounding box center [518, 288] width 37 height 20
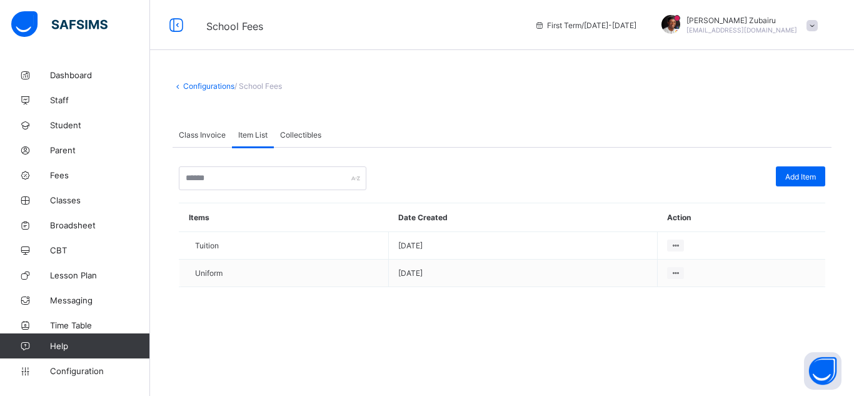
click at [216, 136] on span "Class Invoice" at bounding box center [202, 134] width 47 height 9
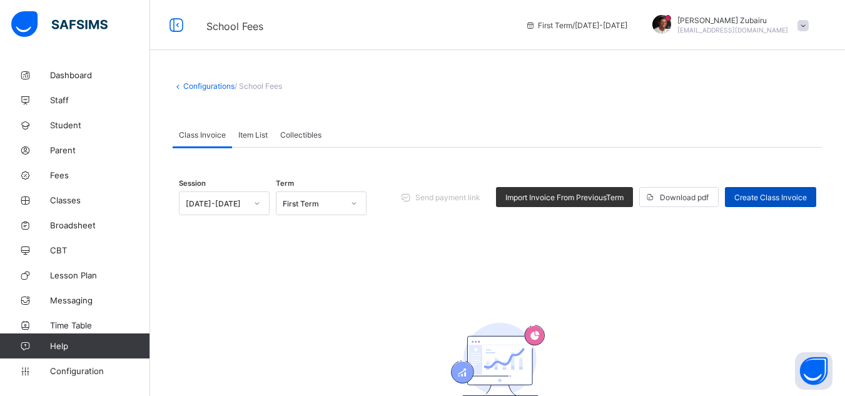
click at [803, 199] on span "Create Class Invoice" at bounding box center [770, 197] width 73 height 9
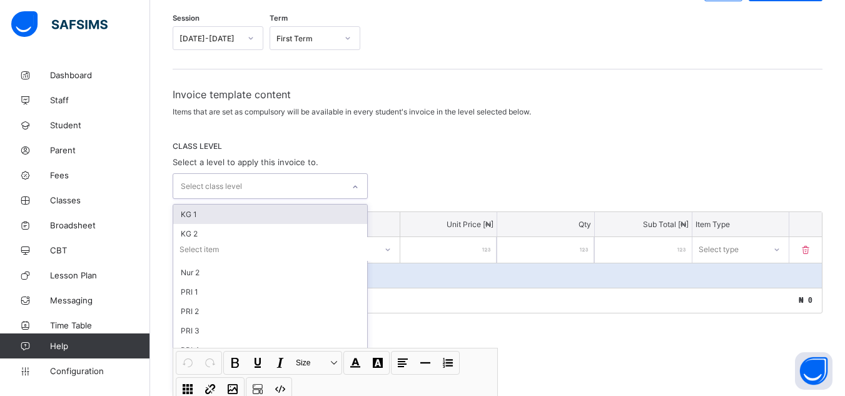
scroll to position [136, 0]
click at [268, 198] on div "Invoice template content Items that are set as compulsory will be available in …" at bounding box center [498, 303] width 650 height 433
click at [213, 210] on div "KG 1" at bounding box center [270, 212] width 194 height 19
click at [265, 220] on div "KG 2" at bounding box center [270, 214] width 194 height 19
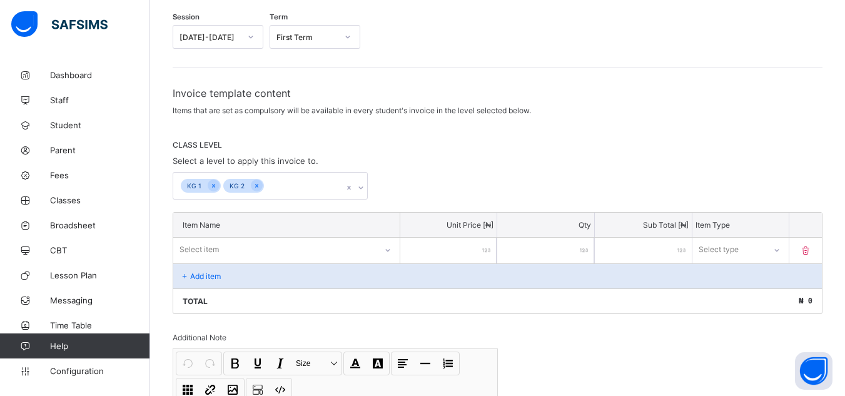
click at [427, 159] on div "CLASS LEVEL Select a level to apply this invoice to. KG 1 KG 2" at bounding box center [498, 169] width 650 height 59
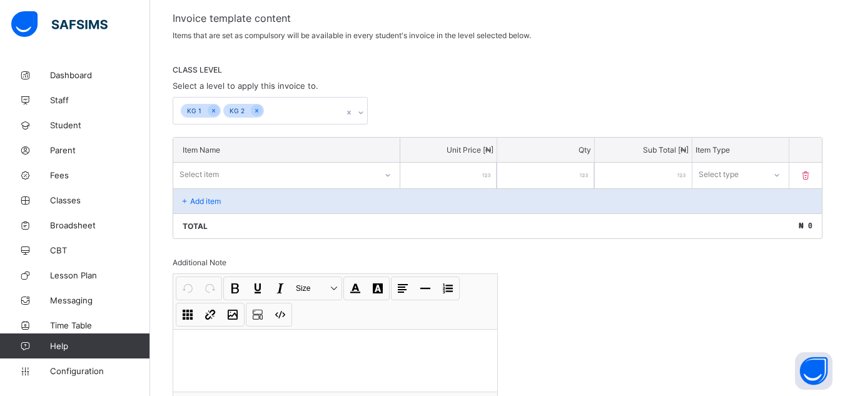
scroll to position [211, 0]
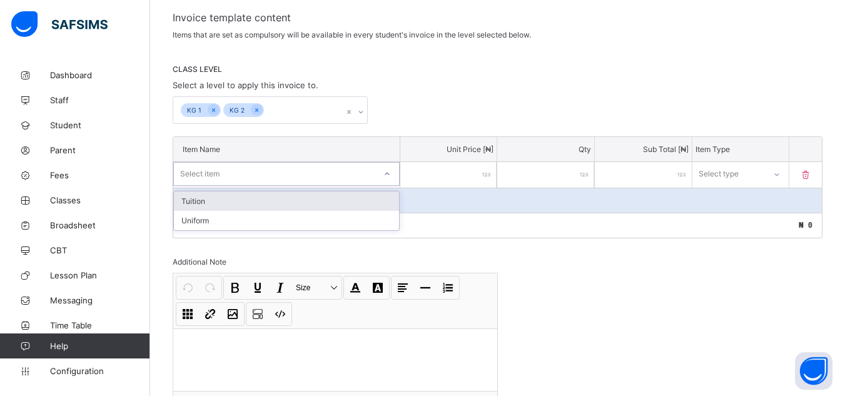
click at [305, 172] on div "Select item" at bounding box center [274, 174] width 201 height 18
click at [239, 203] on div "Tuition" at bounding box center [286, 200] width 225 height 19
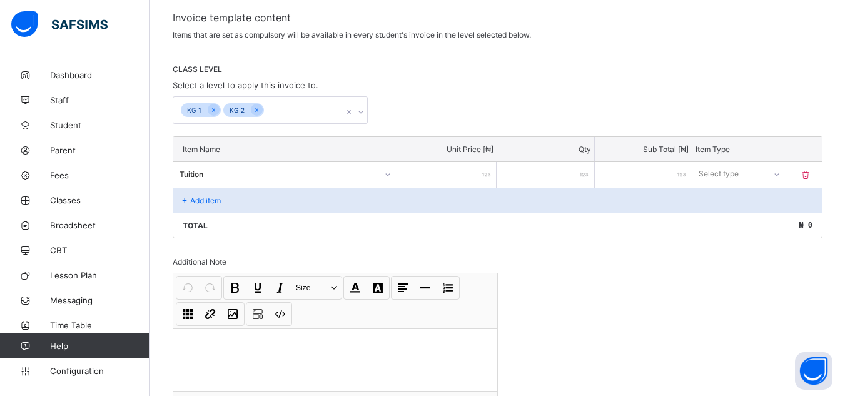
type input "*"
type input "**"
type input "***"
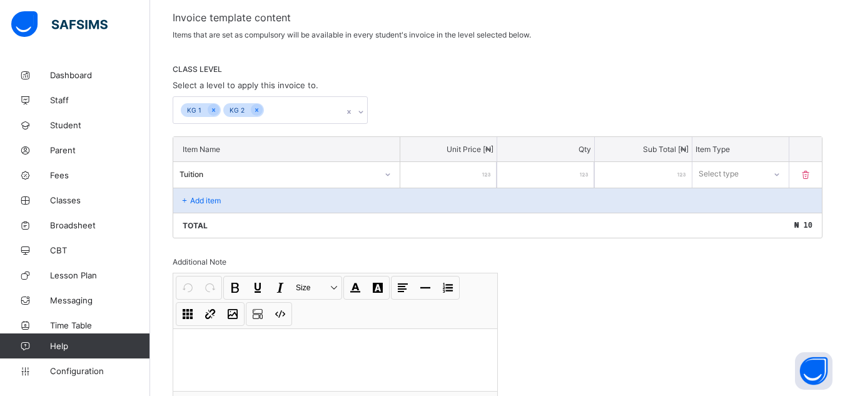
type input "***"
type input "****"
type input "*****"
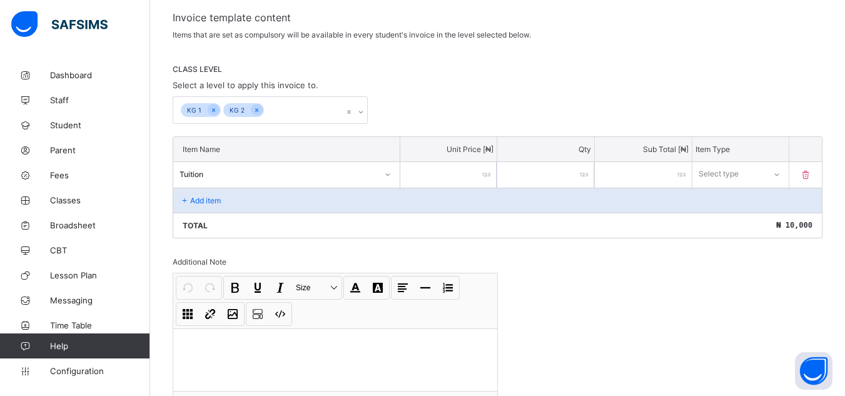
type input "*****"
click at [747, 170] on div "Select type" at bounding box center [729, 174] width 72 height 18
click at [732, 203] on div "Compulsory" at bounding box center [741, 200] width 96 height 19
click at [210, 203] on p "Add item" at bounding box center [205, 200] width 31 height 9
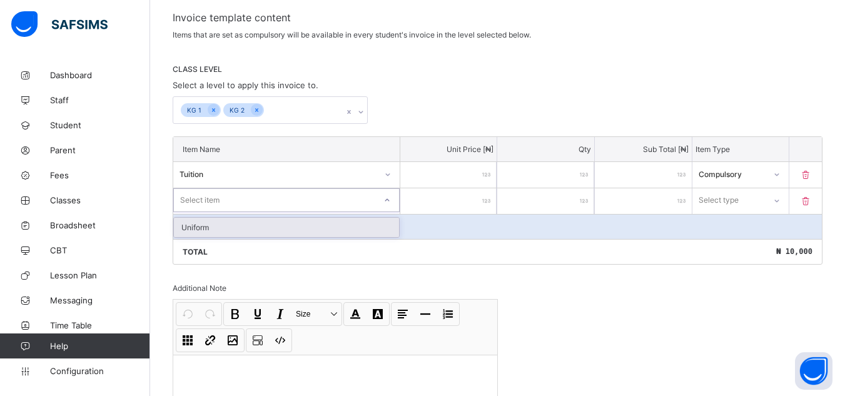
click at [281, 205] on div "Select item" at bounding box center [274, 200] width 201 height 18
click at [281, 204] on div "Select item" at bounding box center [274, 200] width 201 height 18
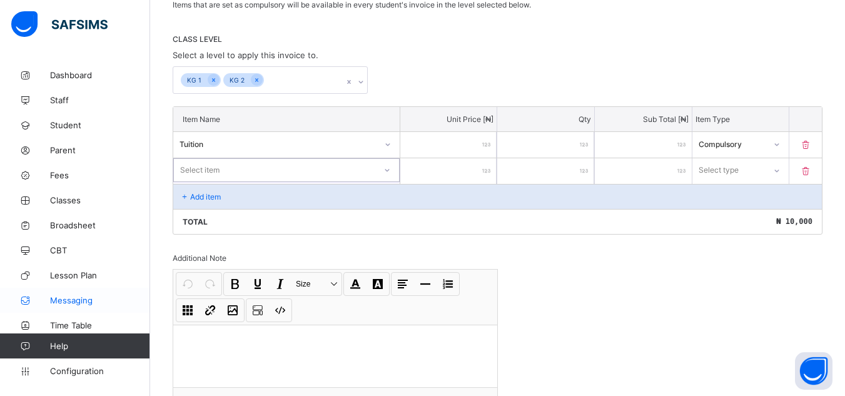
scroll to position [244, 0]
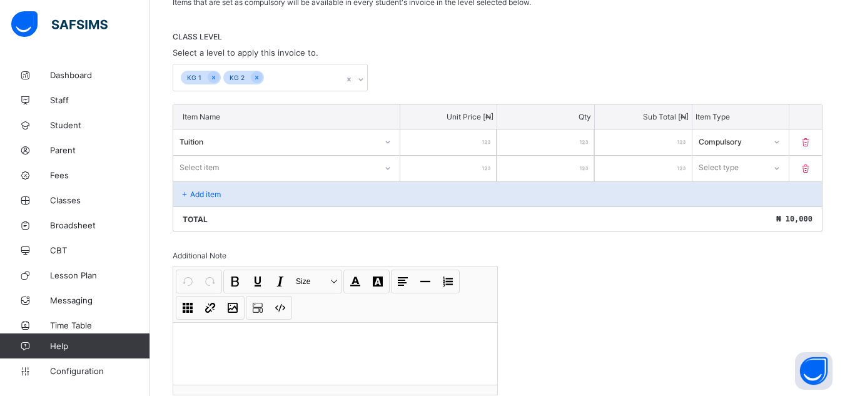
click at [163, 247] on div "School Fees / Create Invoice Create invoice template Cancel Save Save and Apply…" at bounding box center [497, 145] width 695 height 653
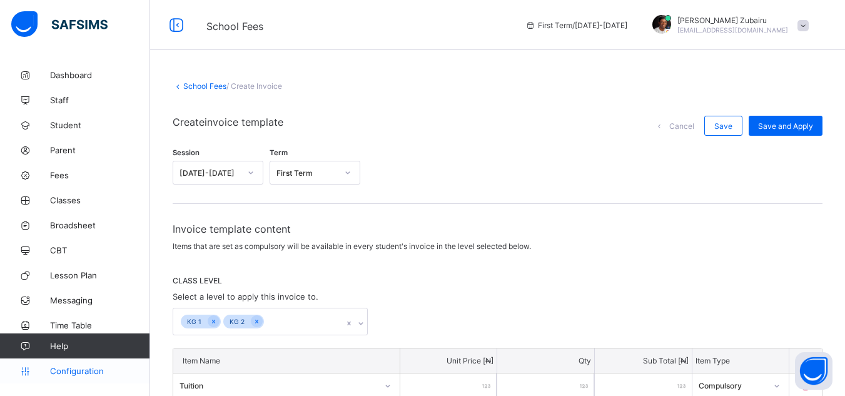
click at [98, 376] on link "Configuration" at bounding box center [74, 370] width 149 height 25
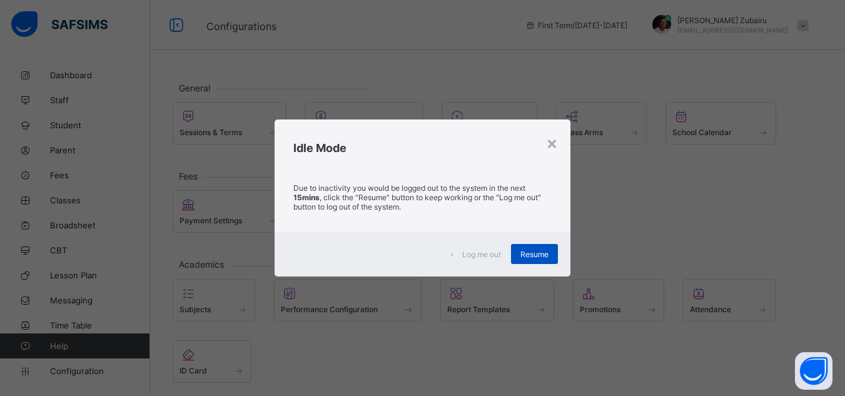
click at [539, 257] on span "Resume" at bounding box center [534, 254] width 28 height 9
click at [529, 251] on span "Resume" at bounding box center [534, 254] width 28 height 9
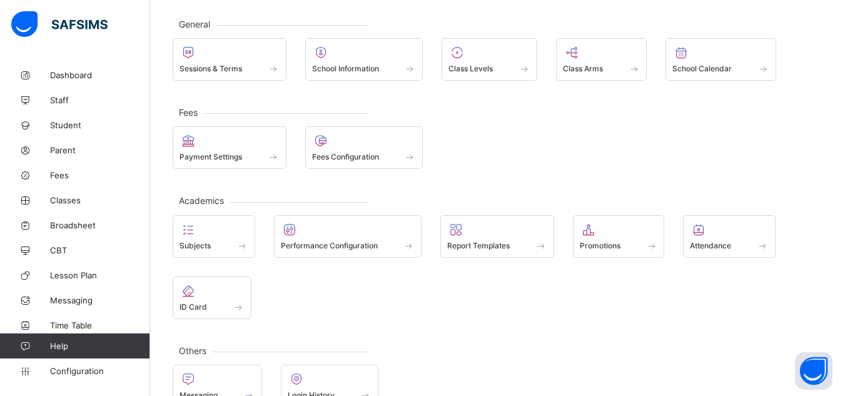
scroll to position [94, 0]
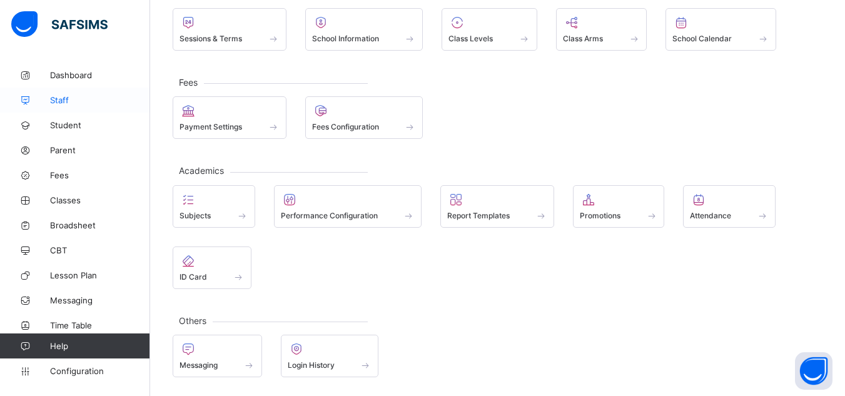
click at [86, 103] on span "Staff" at bounding box center [100, 100] width 100 height 10
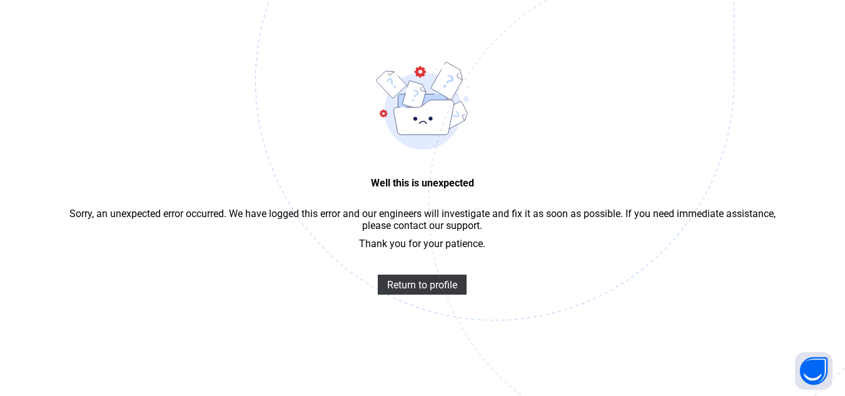
scroll to position [38, 0]
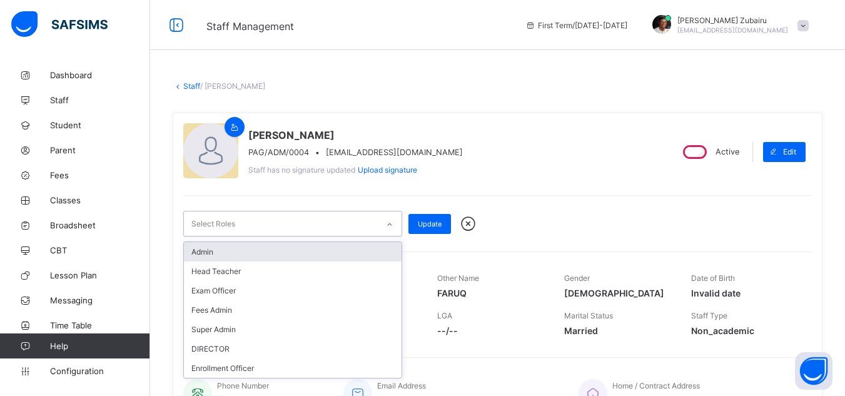
click at [230, 250] on div "Admin" at bounding box center [293, 251] width 218 height 19
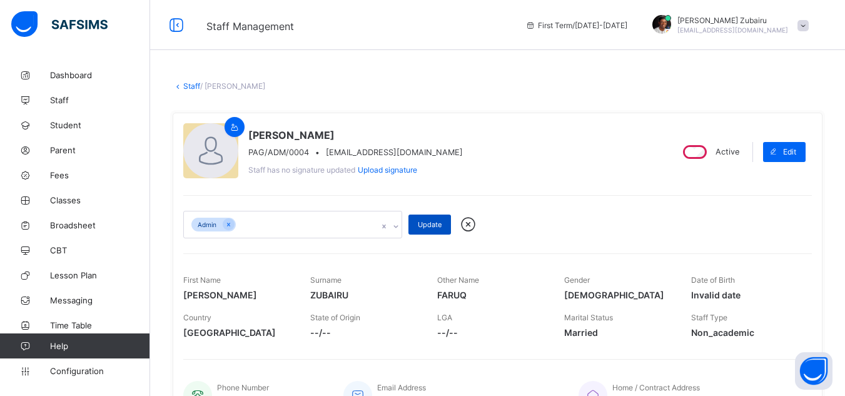
click at [427, 227] on span "Update" at bounding box center [430, 224] width 24 height 9
click at [497, 183] on div "[PERSON_NAME] PAG/ADM/0004 • [EMAIL_ADDRESS][DOMAIN_NAME] Staff has no signatur…" at bounding box center [498, 270] width 650 height 314
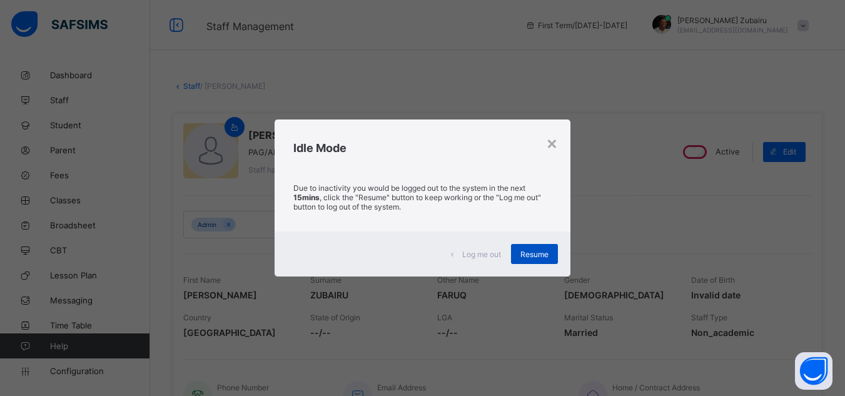
click at [527, 251] on span "Resume" at bounding box center [534, 254] width 28 height 9
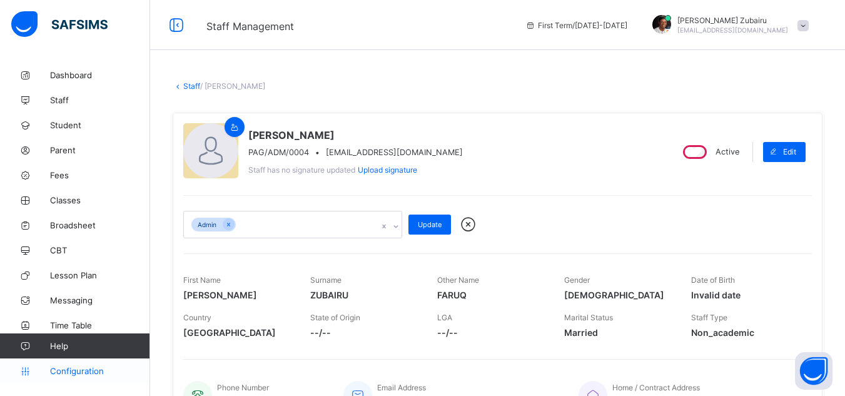
click at [86, 374] on span "Configuration" at bounding box center [99, 371] width 99 height 10
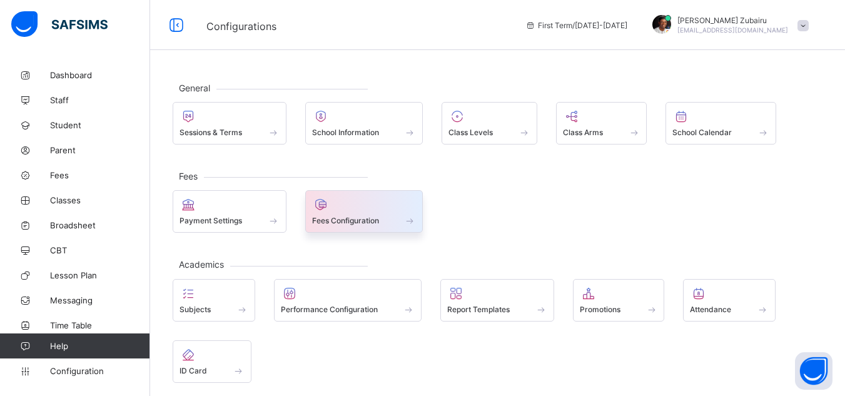
click at [344, 210] on div at bounding box center [364, 204] width 104 height 15
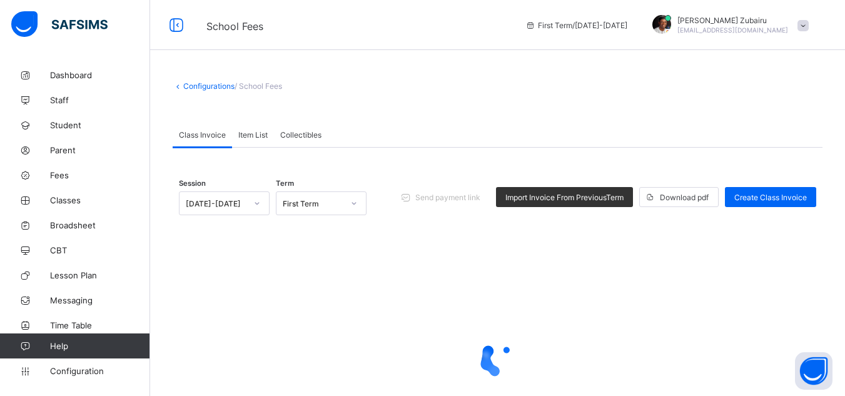
click at [263, 138] on span "Item List" at bounding box center [252, 134] width 29 height 9
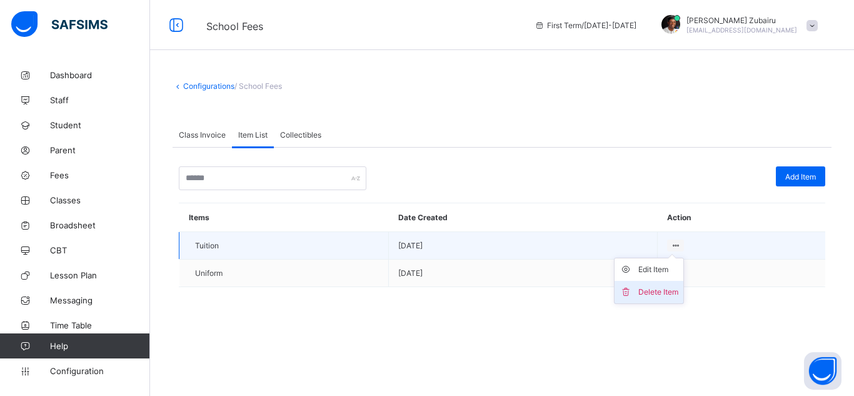
click at [655, 295] on div "Delete Item" at bounding box center [659, 292] width 40 height 13
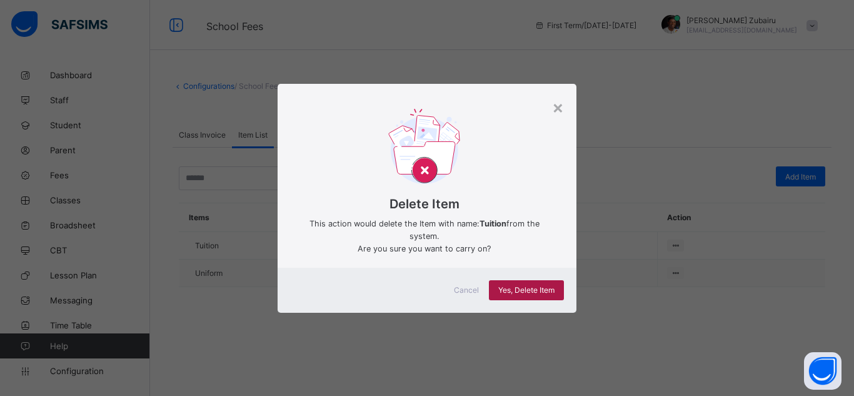
click at [545, 289] on span "Yes, Delete Item" at bounding box center [526, 289] width 56 height 9
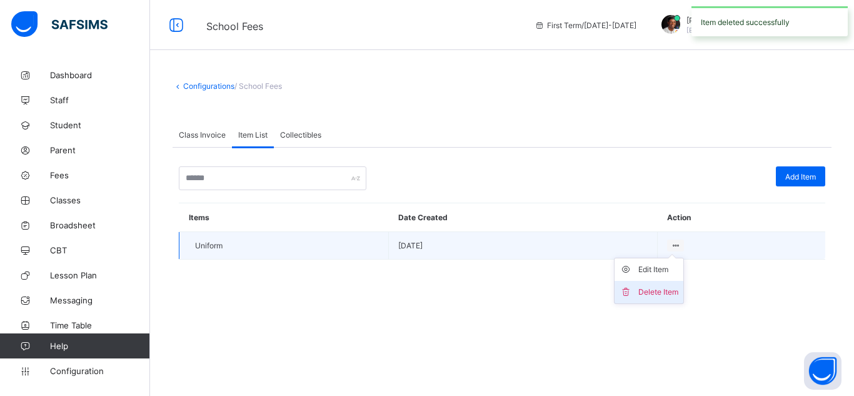
click at [639, 297] on div "Delete Item" at bounding box center [659, 292] width 40 height 13
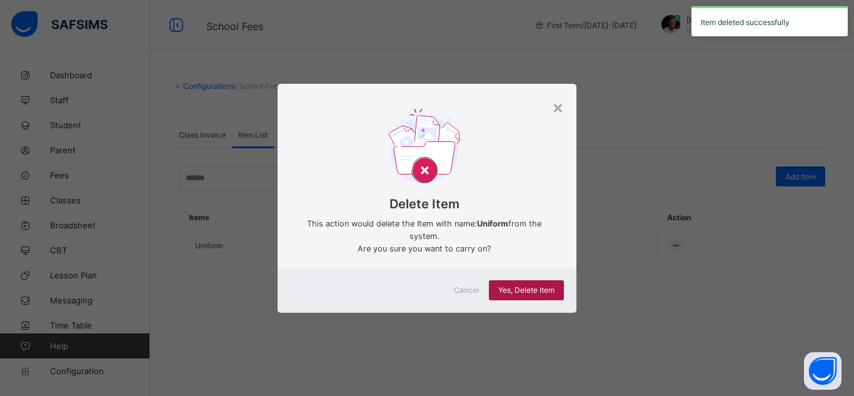
click at [539, 296] on div "Yes, Delete Item" at bounding box center [526, 290] width 75 height 20
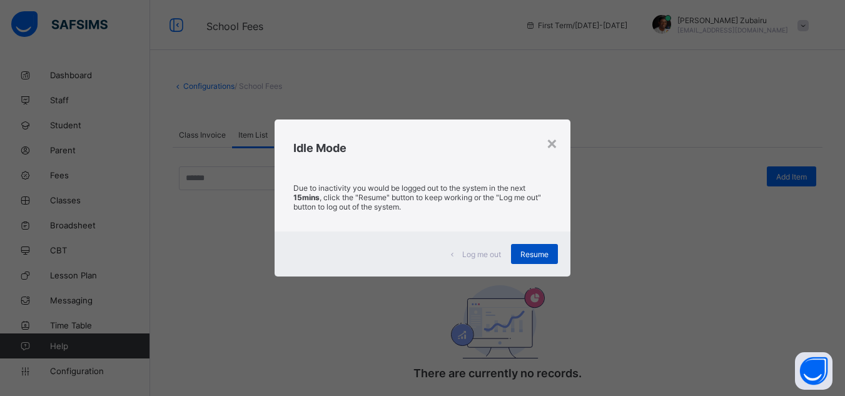
click at [525, 252] on span "Resume" at bounding box center [534, 254] width 28 height 9
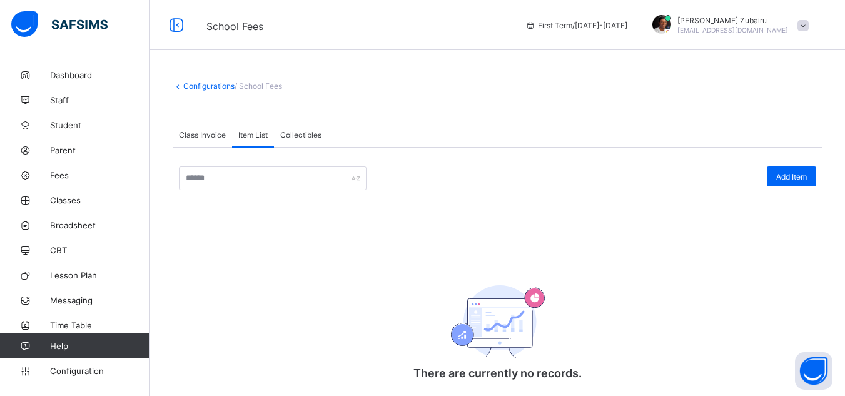
scroll to position [29, 0]
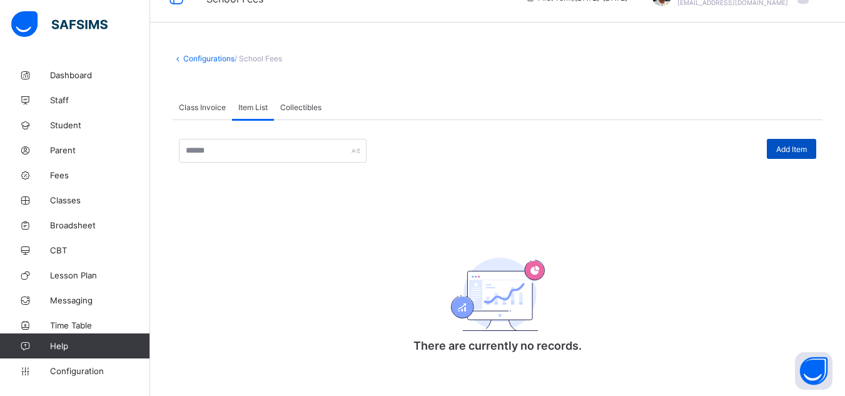
click at [807, 144] on span "Add Item" at bounding box center [791, 148] width 31 height 9
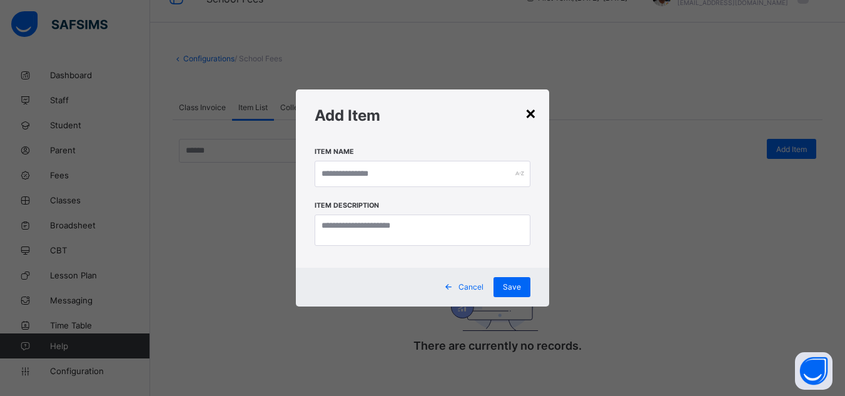
click at [532, 107] on div "×" at bounding box center [531, 112] width 12 height 21
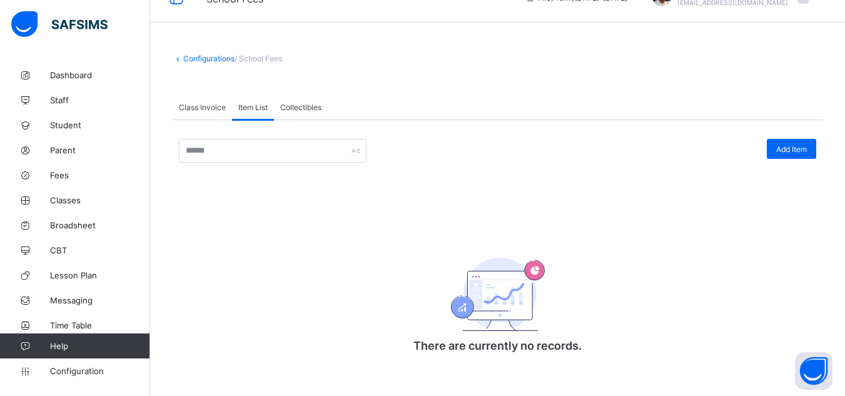
scroll to position [0, 0]
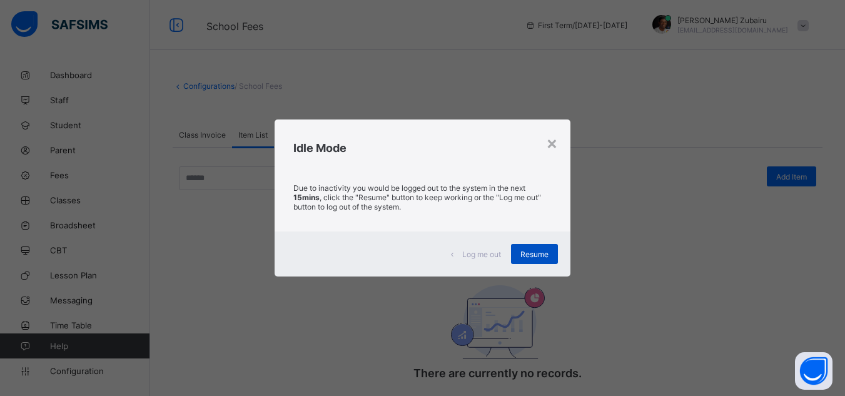
click at [550, 250] on div "Resume" at bounding box center [534, 254] width 47 height 20
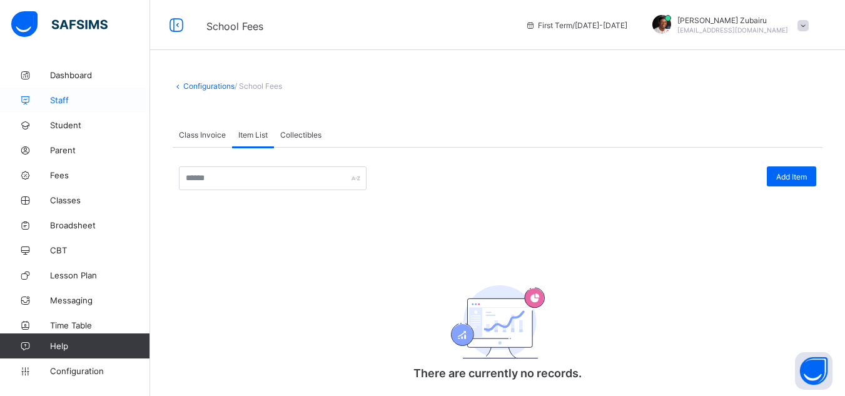
click at [64, 100] on span "Staff" at bounding box center [100, 100] width 100 height 10
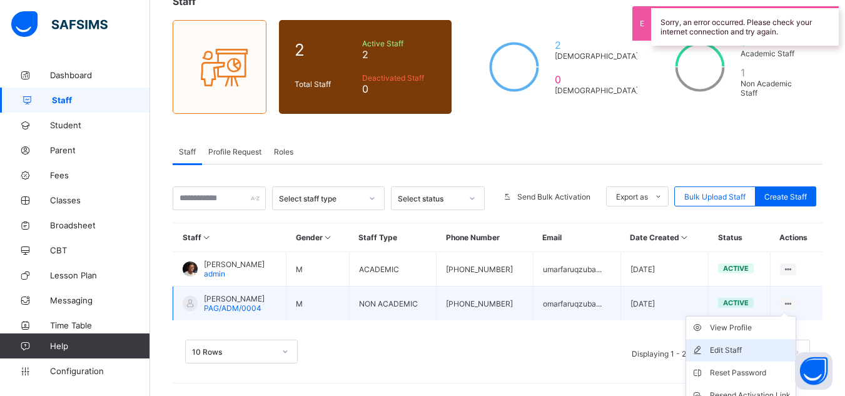
scroll to position [125, 0]
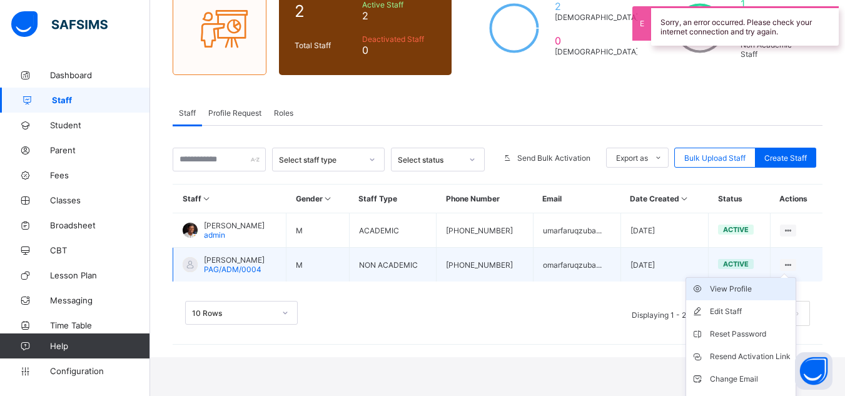
click at [757, 293] on div "View Profile" at bounding box center [750, 289] width 81 height 13
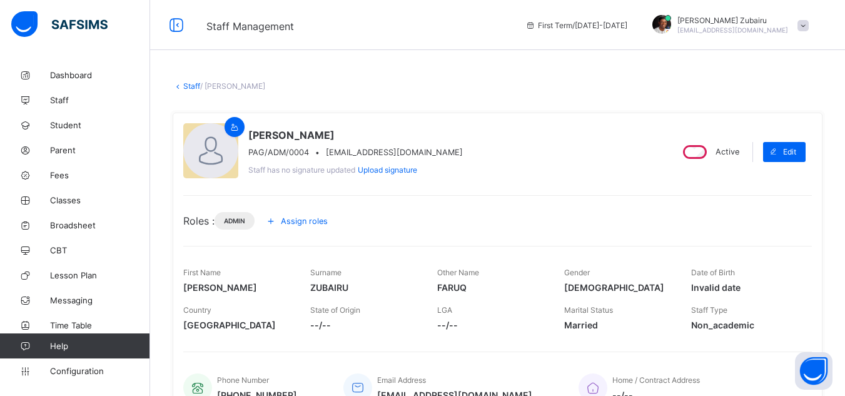
click at [294, 215] on div "Assign roles" at bounding box center [299, 221] width 76 height 20
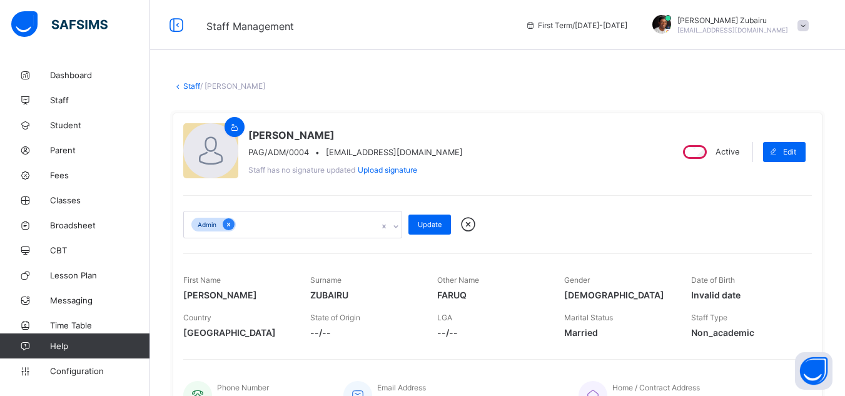
click at [230, 225] on icon at bounding box center [228, 225] width 3 height 4
click at [213, 223] on div "Select Roles" at bounding box center [213, 224] width 44 height 24
click at [249, 224] on div "Select Roles" at bounding box center [281, 223] width 194 height 24
click at [280, 225] on div "Select Roles" at bounding box center [281, 223] width 194 height 24
click at [389, 223] on icon at bounding box center [390, 224] width 8 height 13
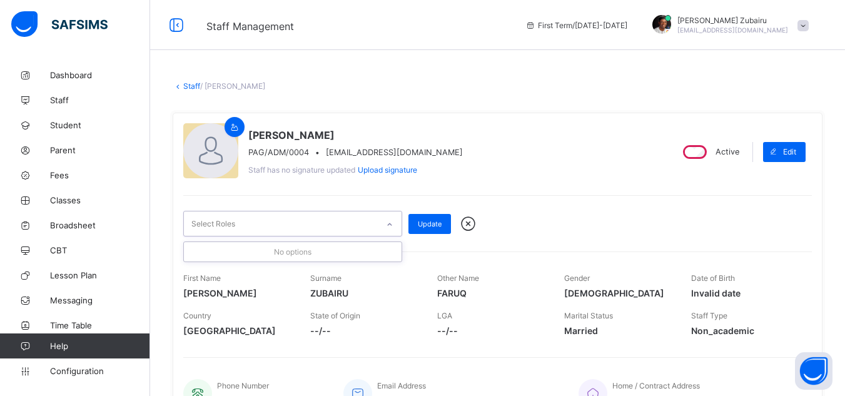
click at [389, 223] on icon at bounding box center [390, 224] width 8 height 13
click at [432, 225] on span "Update" at bounding box center [430, 224] width 24 height 9
click at [390, 223] on icon at bounding box center [390, 224] width 8 height 13
click at [454, 190] on div "[PERSON_NAME] PAG/ADM/0004 • [EMAIL_ADDRESS][DOMAIN_NAME] Staff has no signatur…" at bounding box center [498, 269] width 650 height 312
click at [468, 218] on icon at bounding box center [468, 224] width 22 height 19
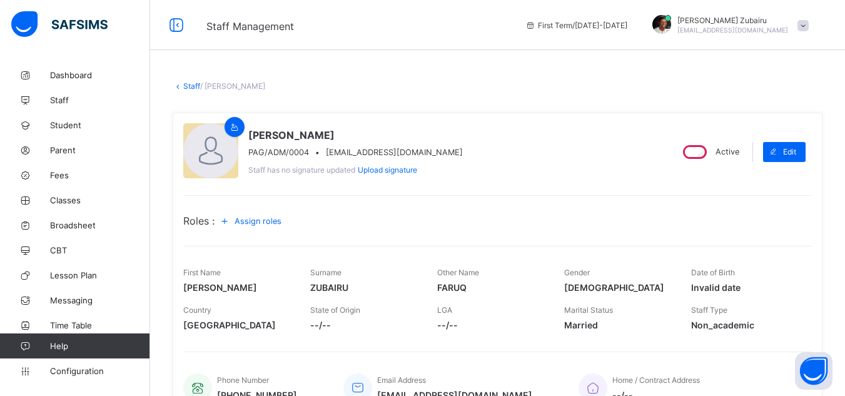
click at [279, 222] on span "Assign roles" at bounding box center [258, 220] width 47 height 9
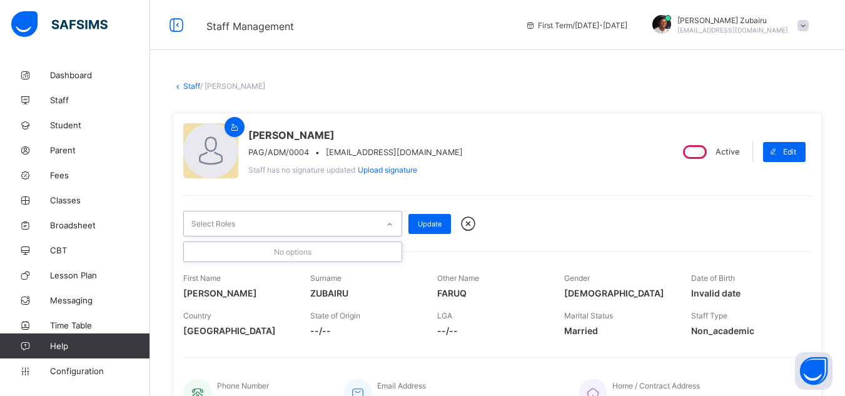
click at [390, 222] on icon at bounding box center [390, 224] width 8 height 13
type input "**"
click at [74, 104] on span "Staff" at bounding box center [100, 100] width 100 height 10
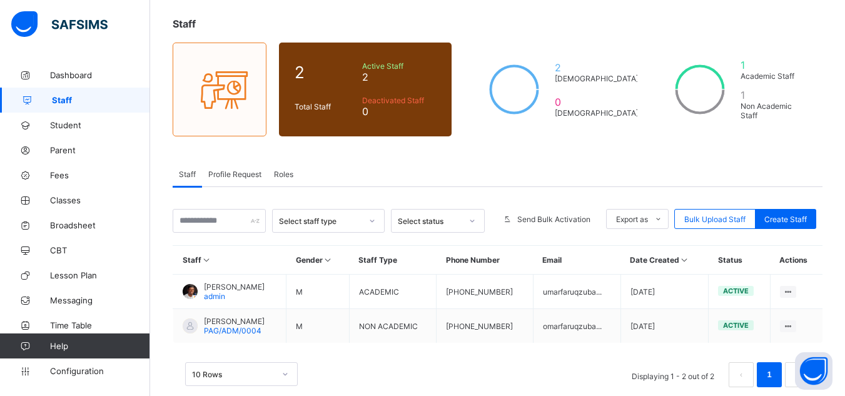
scroll to position [86, 0]
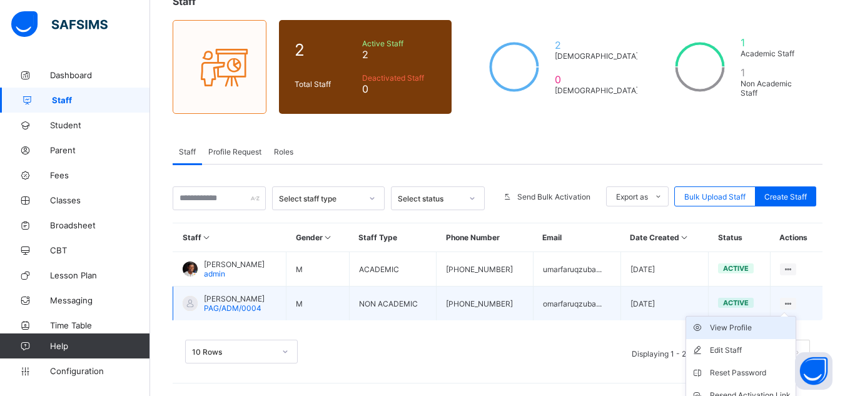
click at [743, 328] on div "View Profile" at bounding box center [750, 327] width 81 height 13
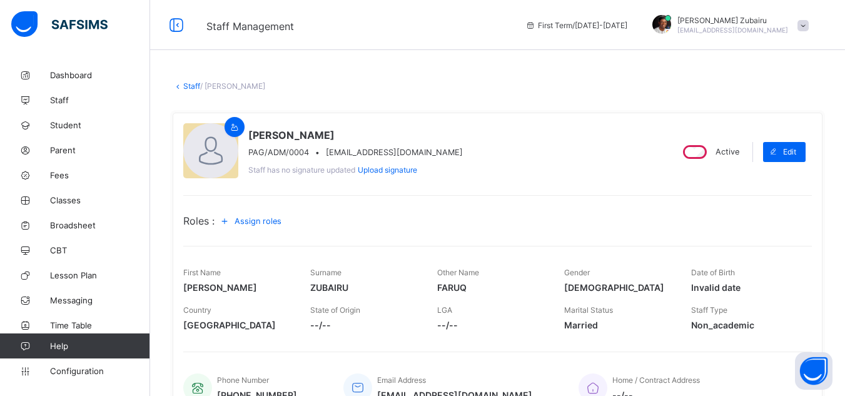
click at [264, 221] on span "Assign roles" at bounding box center [258, 220] width 47 height 9
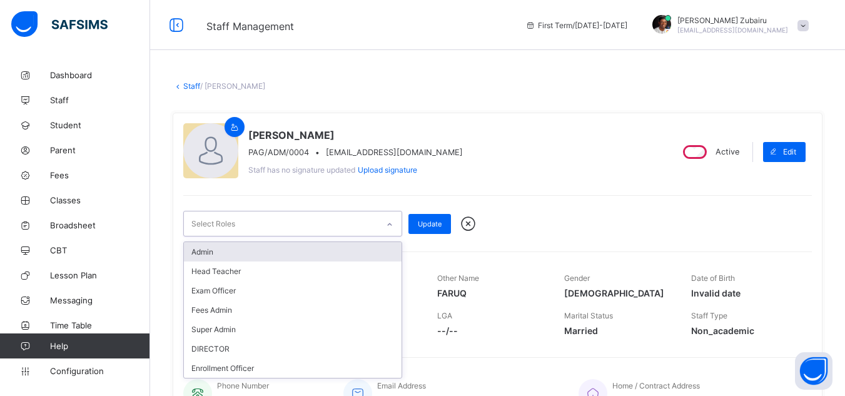
click at [279, 223] on div "Select Roles" at bounding box center [281, 223] width 194 height 24
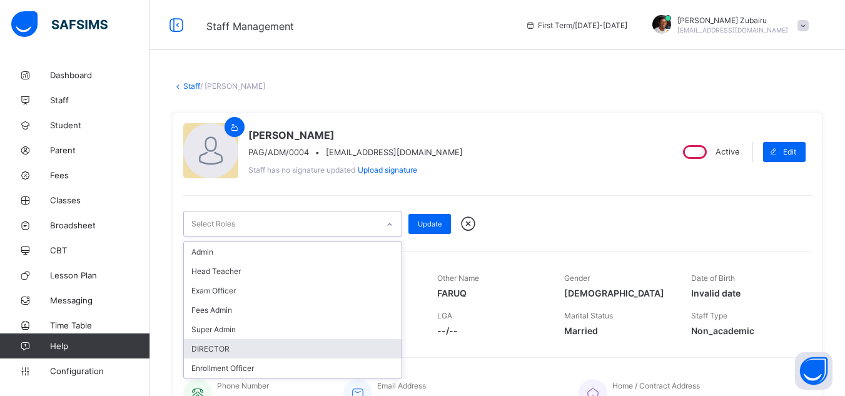
click at [222, 345] on div "DIRECTOR" at bounding box center [293, 348] width 218 height 19
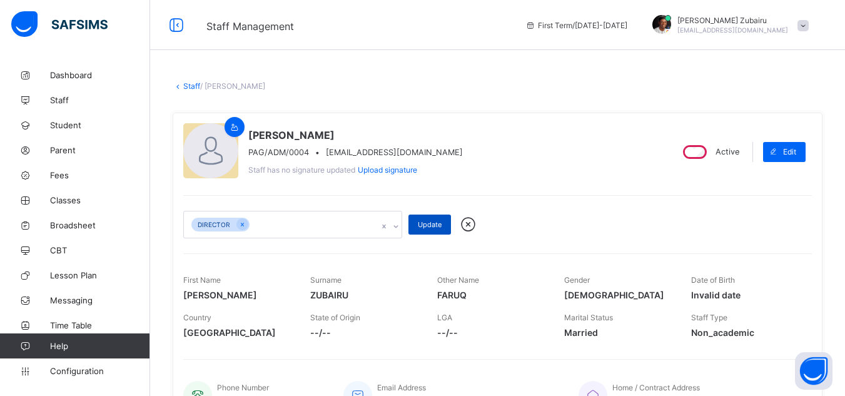
click at [423, 223] on span "Update" at bounding box center [430, 224] width 24 height 9
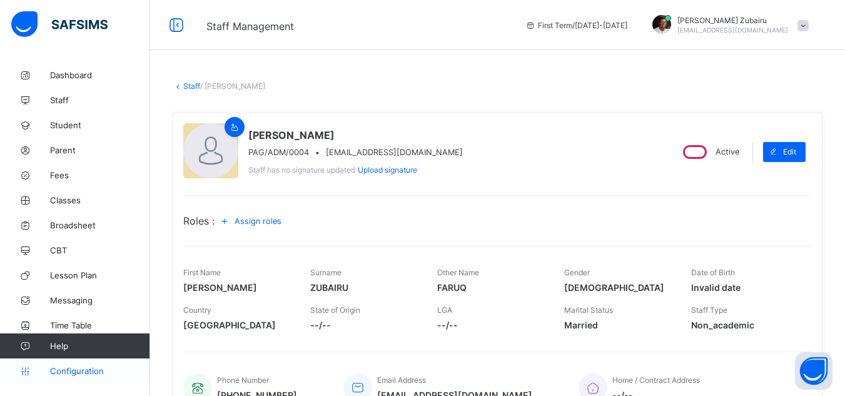
click at [82, 375] on span "Configuration" at bounding box center [99, 371] width 99 height 10
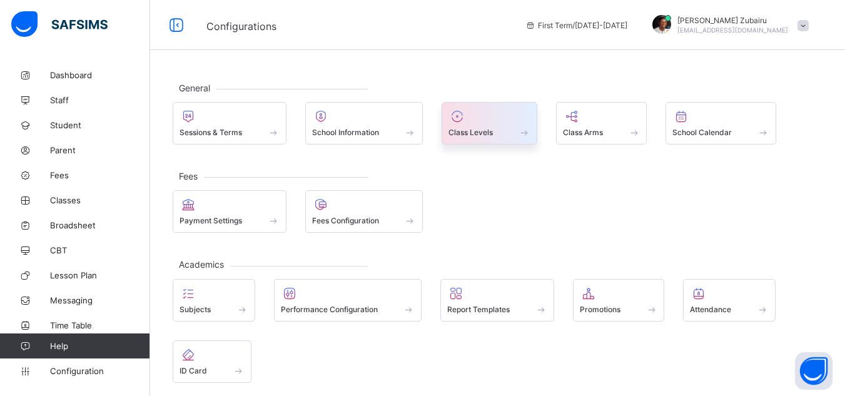
click at [462, 125] on span at bounding box center [489, 125] width 82 height 3
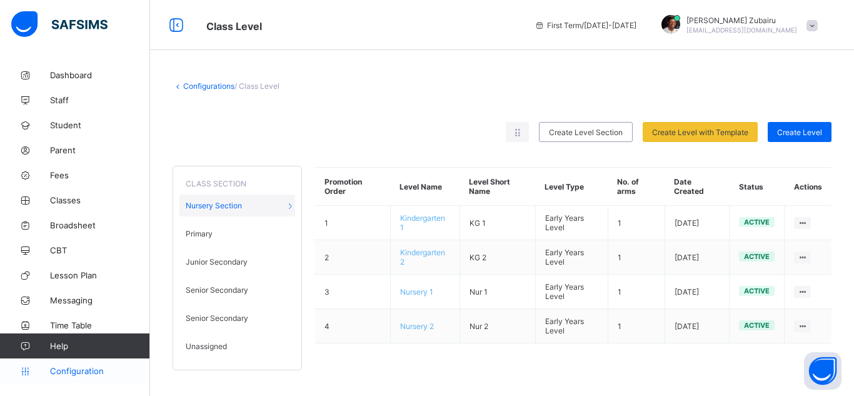
click at [84, 375] on span "Configuration" at bounding box center [99, 371] width 99 height 10
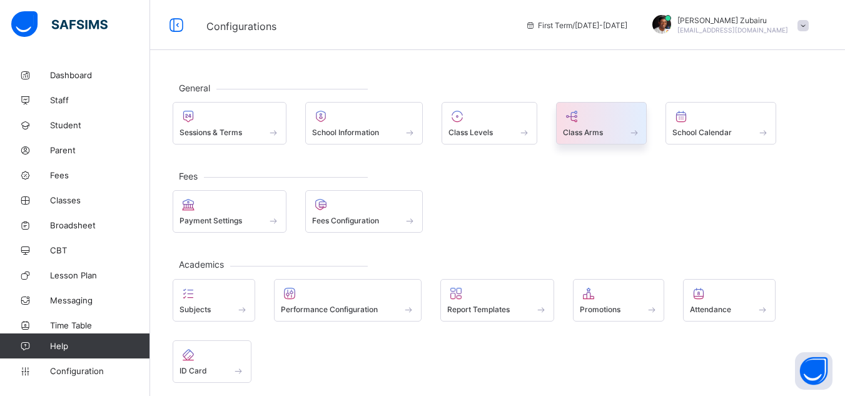
click at [577, 104] on div "Class Arms" at bounding box center [601, 123] width 91 height 43
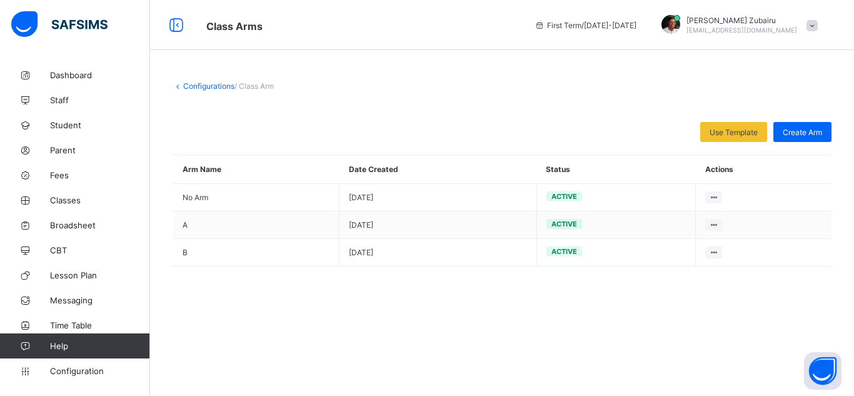
click at [216, 84] on link "Configurations" at bounding box center [208, 85] width 51 height 9
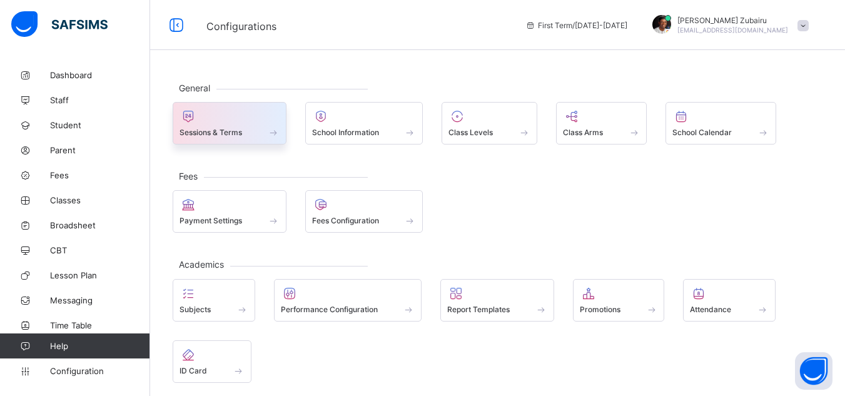
click at [215, 117] on div at bounding box center [229, 116] width 100 height 15
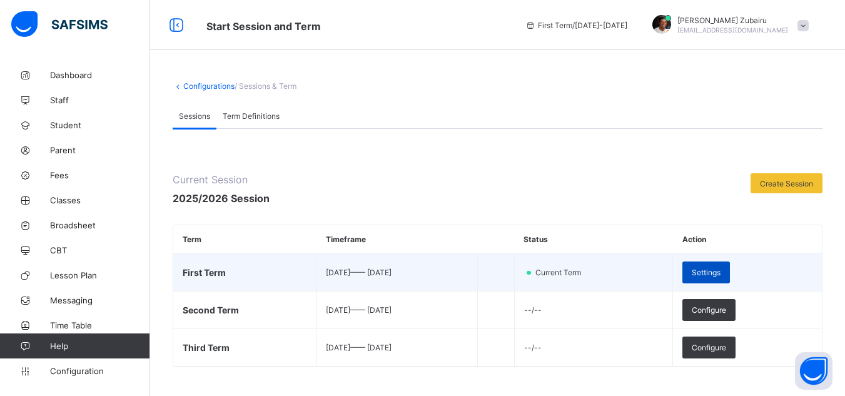
click at [720, 268] on span "Settings" at bounding box center [706, 272] width 29 height 9
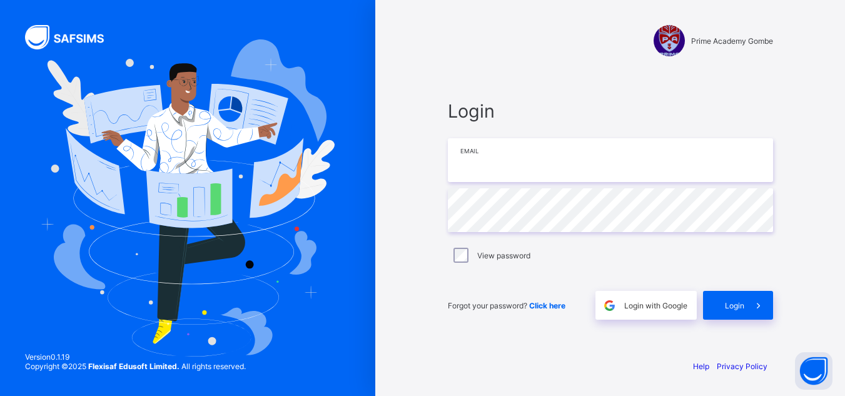
type input "**********"
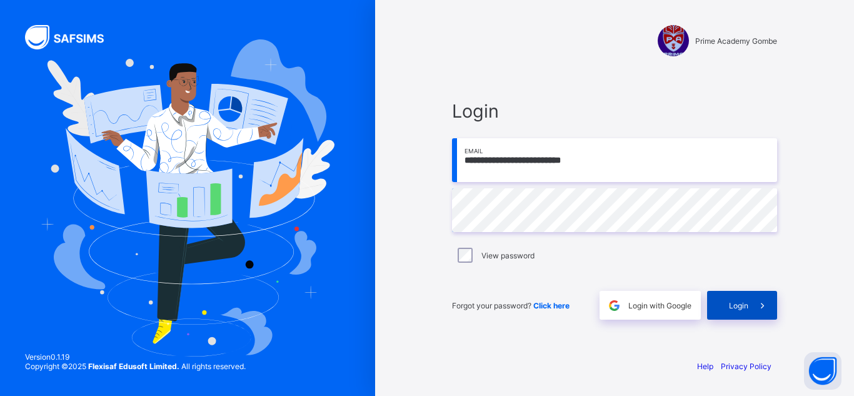
click at [755, 309] on span at bounding box center [763, 305] width 29 height 29
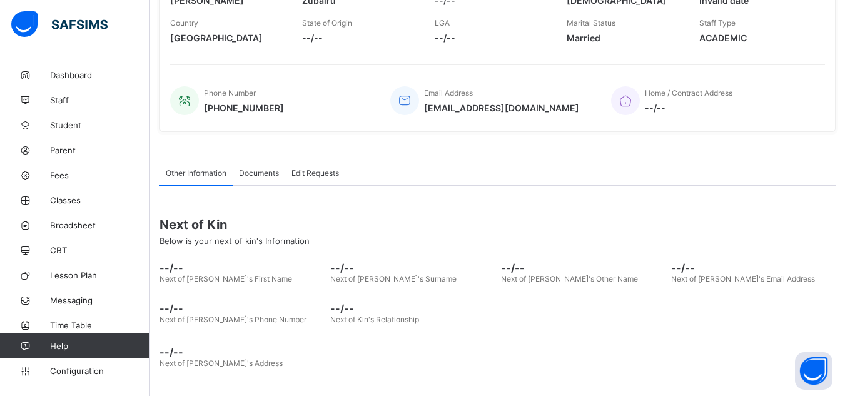
scroll to position [229, 0]
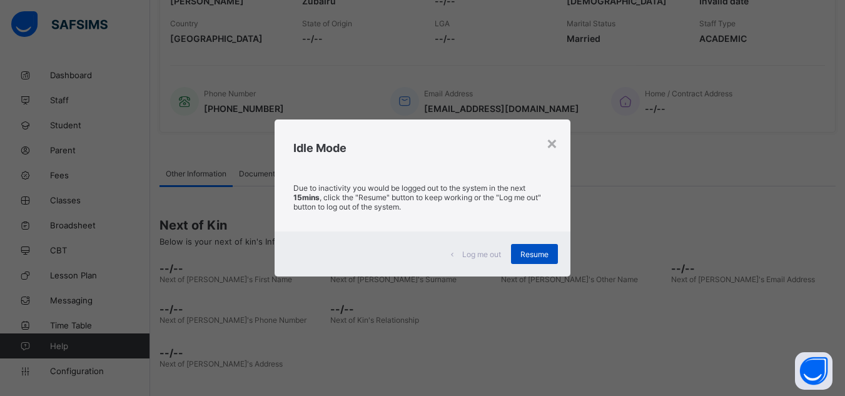
click at [526, 252] on span "Resume" at bounding box center [534, 254] width 28 height 9
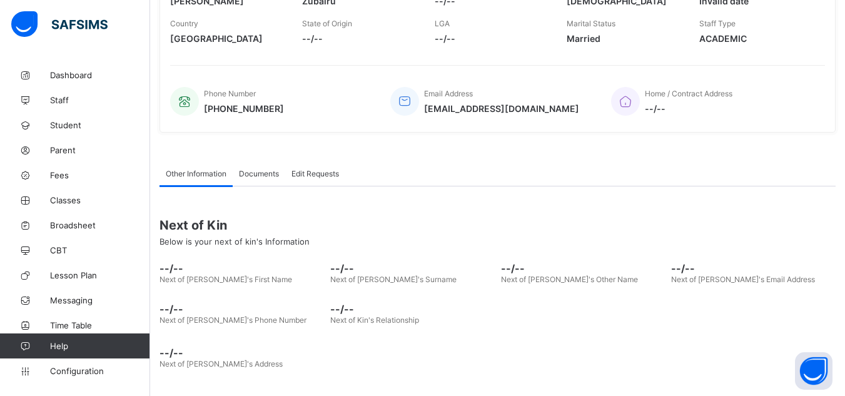
scroll to position [0, 0]
